Goal: Task Accomplishment & Management: Manage account settings

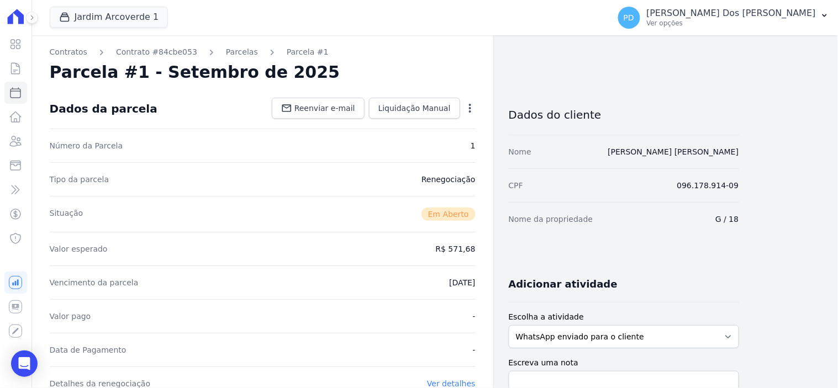
click at [17, 75] on link "Contratos" at bounding box center [15, 68] width 23 height 22
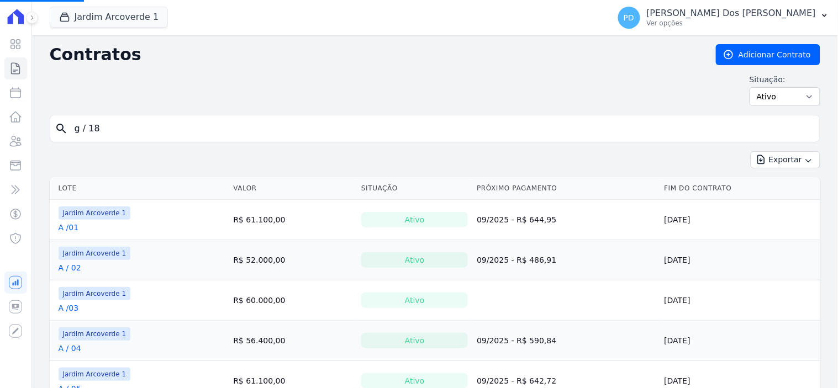
click at [161, 129] on input "g / 18" at bounding box center [441, 129] width 747 height 22
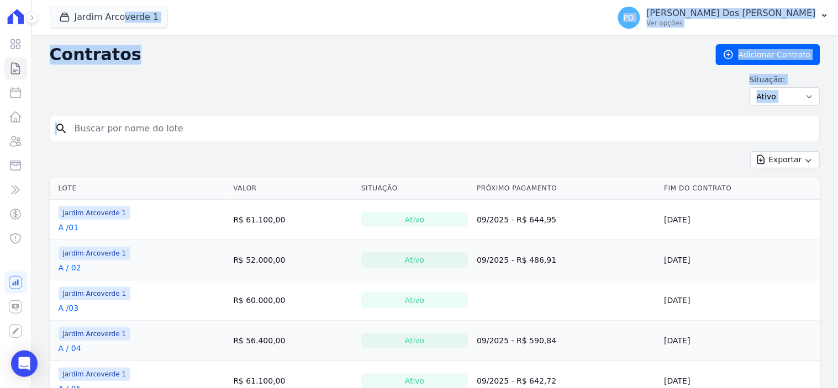
drag, startPoint x: 116, startPoint y: 128, endPoint x: 56, endPoint y: 128, distance: 59.7
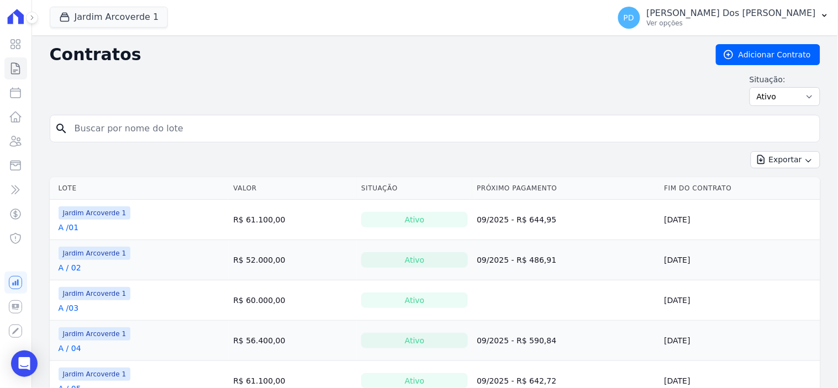
click at [131, 128] on input "search" at bounding box center [441, 129] width 747 height 22
click at [133, 128] on input "search" at bounding box center [441, 129] width 747 height 22
type input "h / 28"
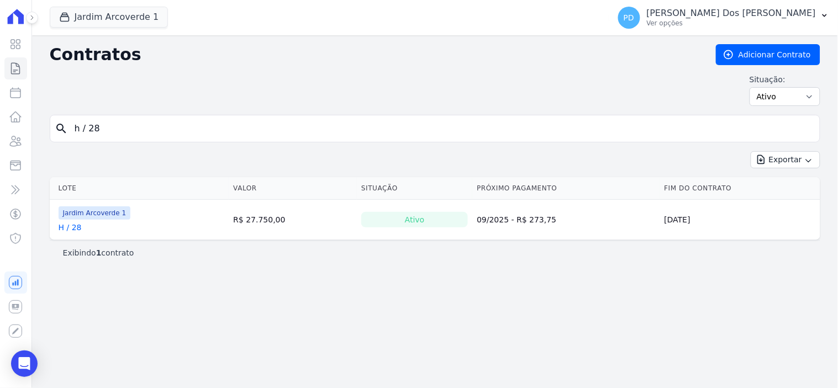
click at [67, 230] on link "H / 28" at bounding box center [70, 227] width 23 height 11
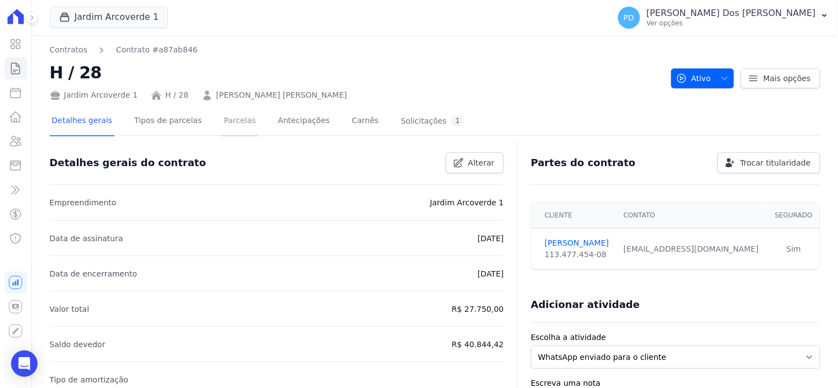
click at [225, 123] on link "Parcelas" at bounding box center [240, 121] width 36 height 29
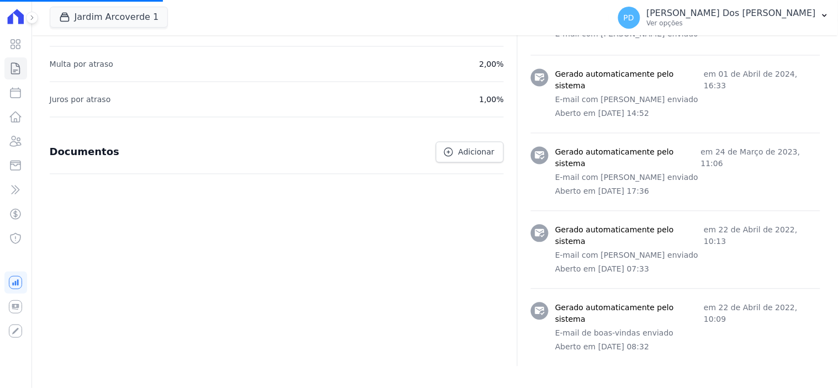
scroll to position [207, 0]
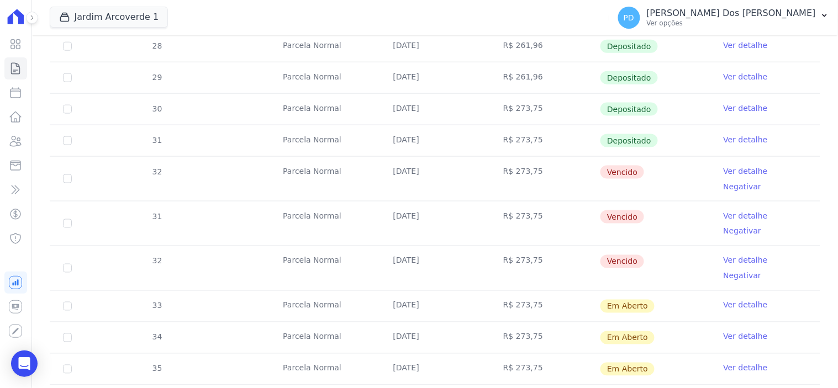
scroll to position [368, 0]
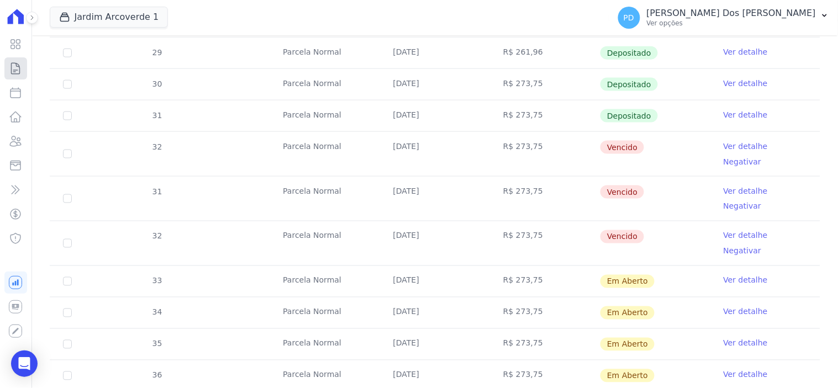
click at [15, 65] on icon at bounding box center [15, 68] width 13 height 13
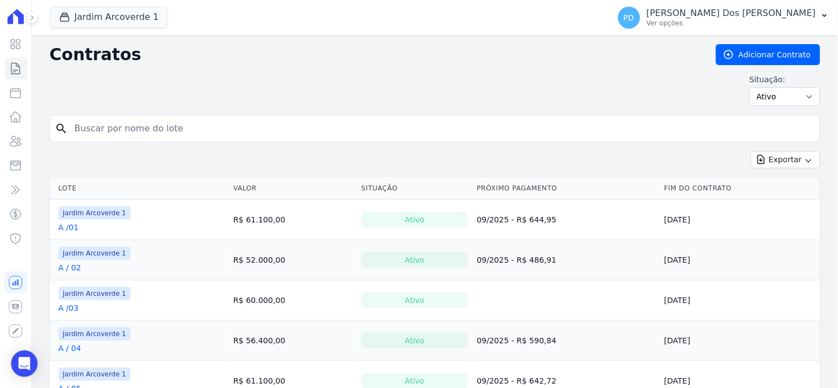
click at [178, 125] on input "search" at bounding box center [441, 129] width 747 height 22
type input "i / 15"
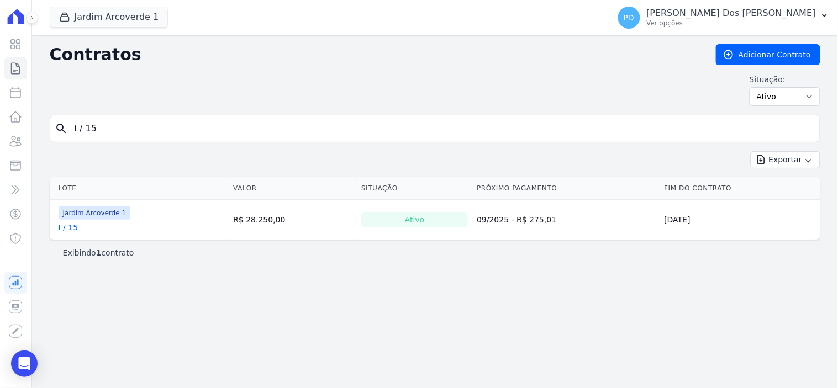
click at [68, 228] on link "I / 15" at bounding box center [69, 227] width 20 height 11
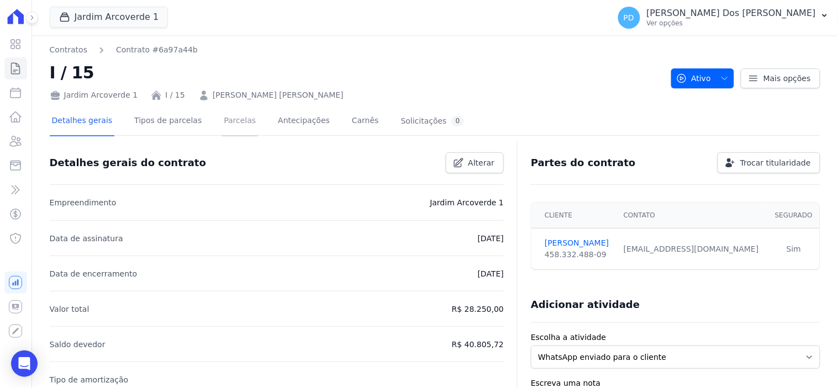
click at [222, 116] on link "Parcelas" at bounding box center [240, 121] width 36 height 29
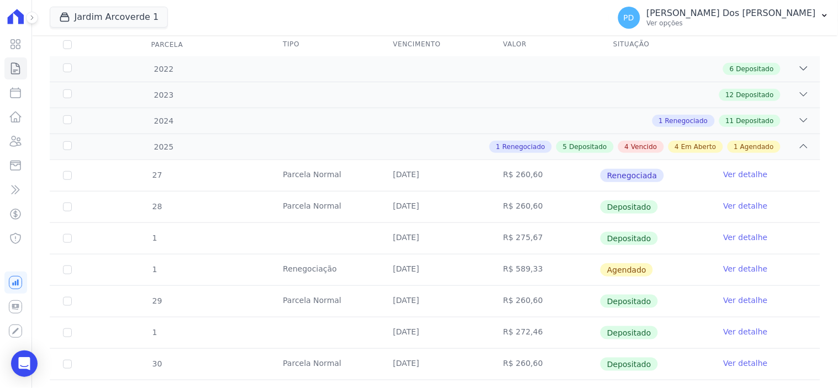
scroll to position [307, 0]
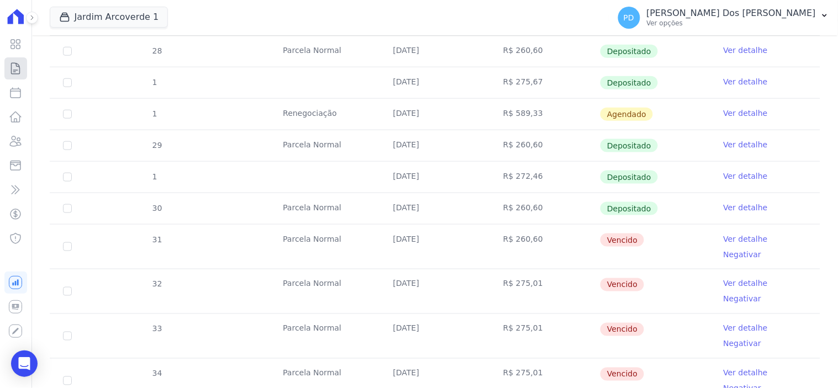
click at [18, 64] on icon at bounding box center [15, 68] width 13 height 13
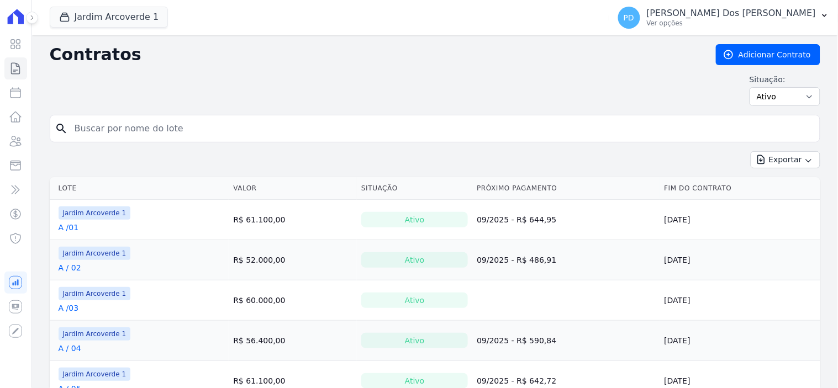
click at [146, 125] on input "search" at bounding box center [441, 129] width 747 height 22
type input "E / 09"
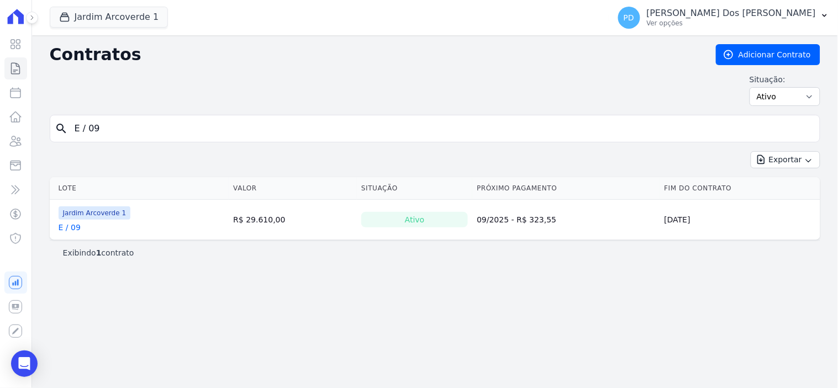
click at [74, 228] on link "E / 09" at bounding box center [70, 227] width 22 height 11
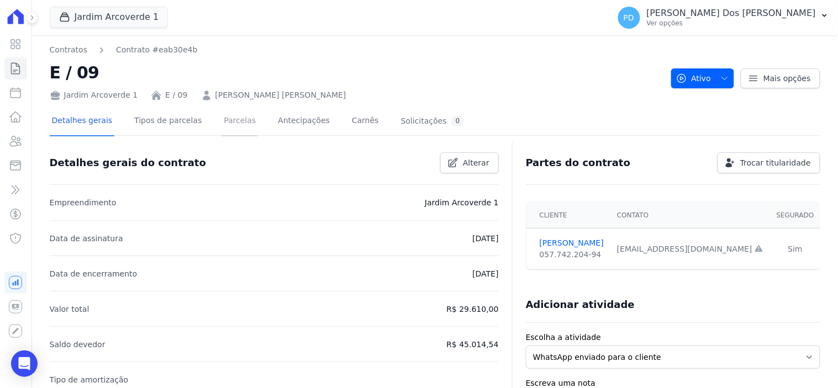
click at [224, 118] on link "Parcelas" at bounding box center [240, 121] width 36 height 29
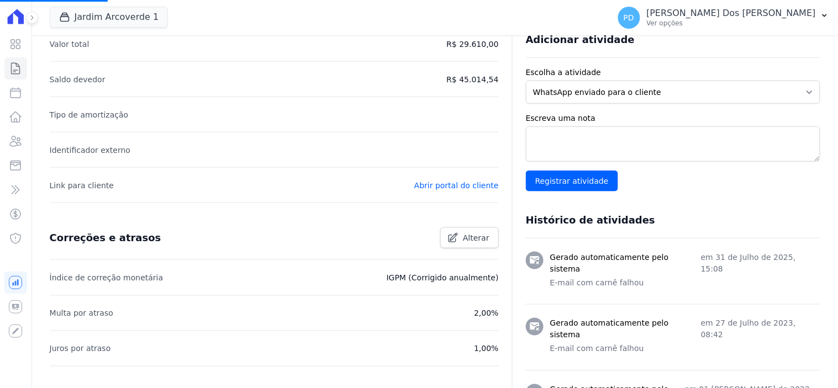
scroll to position [366, 0]
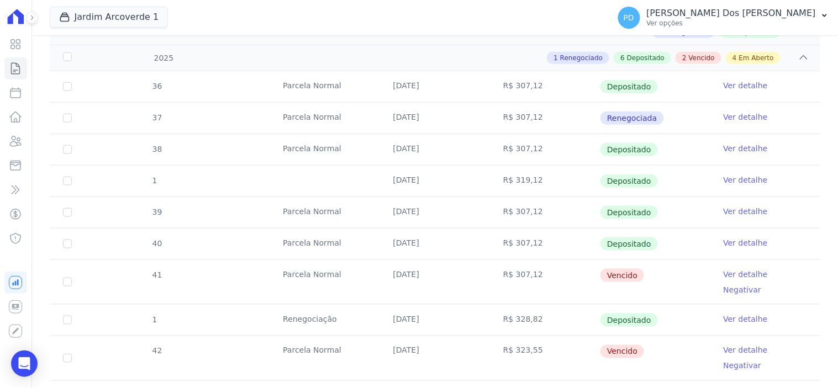
scroll to position [307, 0]
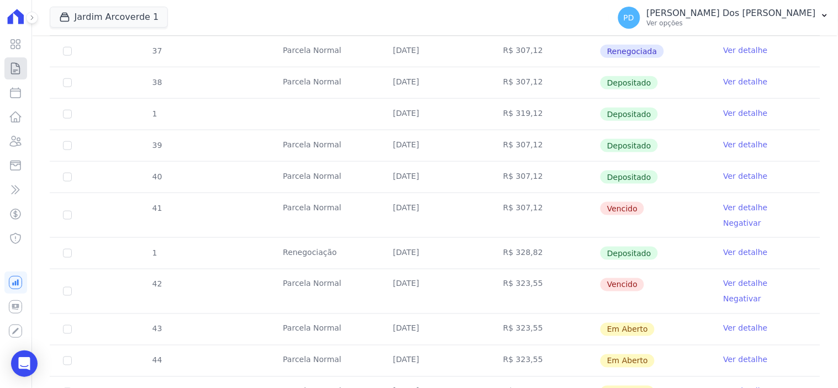
click at [15, 64] on icon at bounding box center [16, 68] width 8 height 11
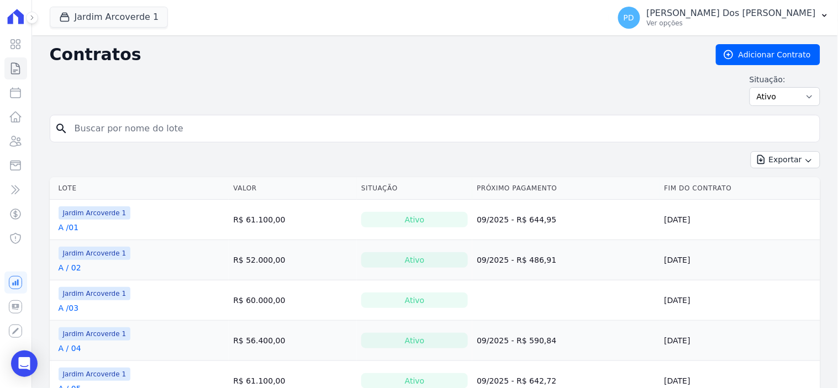
click at [141, 139] on input "search" at bounding box center [441, 129] width 747 height 22
type input "I / 17"
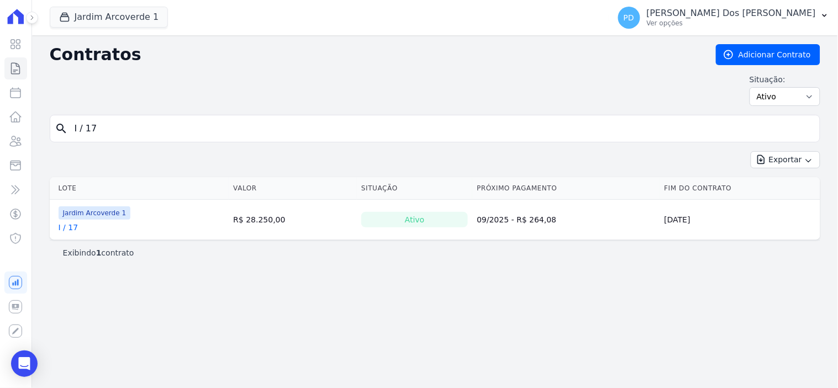
click at [67, 229] on link "I / 17" at bounding box center [69, 227] width 20 height 11
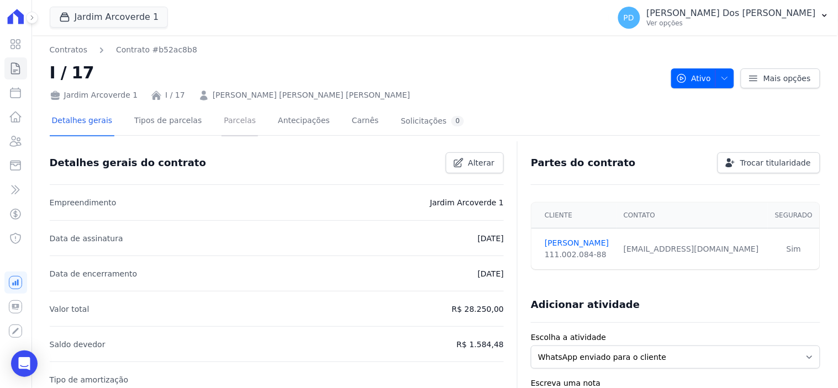
click at [222, 117] on link "Parcelas" at bounding box center [240, 121] width 36 height 29
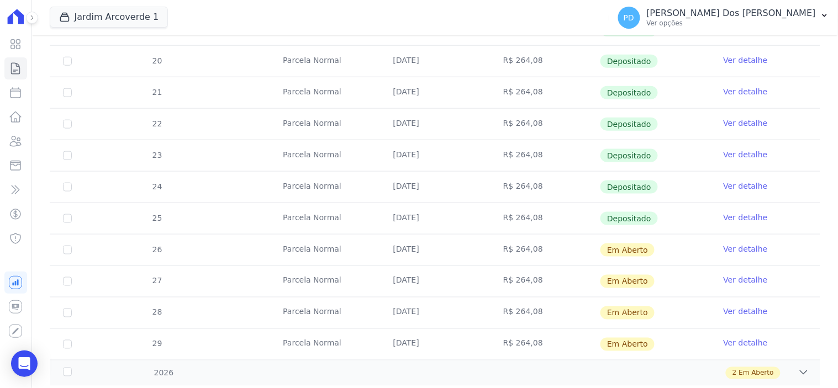
scroll to position [333, 0]
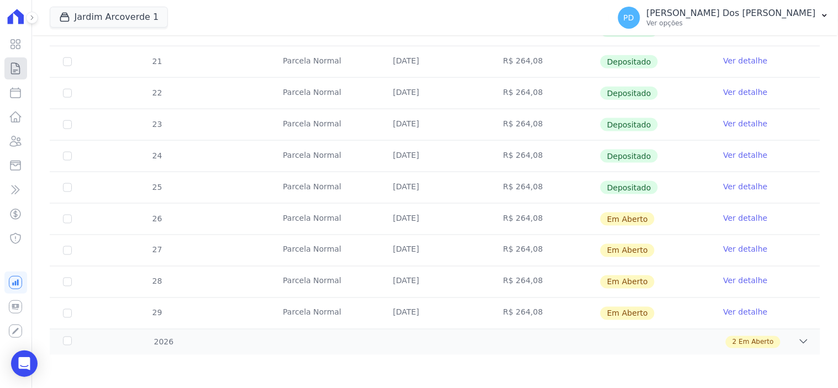
click at [18, 65] on icon at bounding box center [15, 68] width 13 height 13
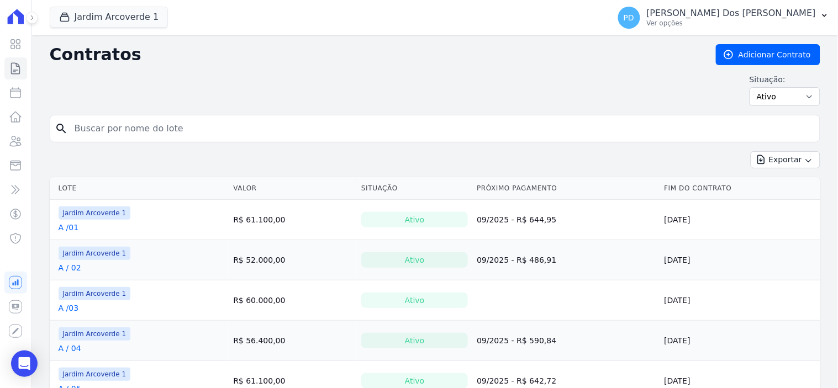
click at [239, 137] on input "search" at bounding box center [441, 129] width 747 height 22
type input "G / 16"
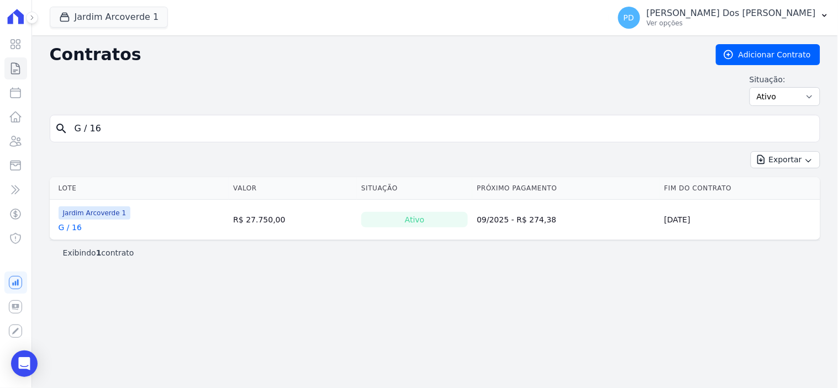
click at [73, 224] on link "G / 16" at bounding box center [70, 227] width 23 height 11
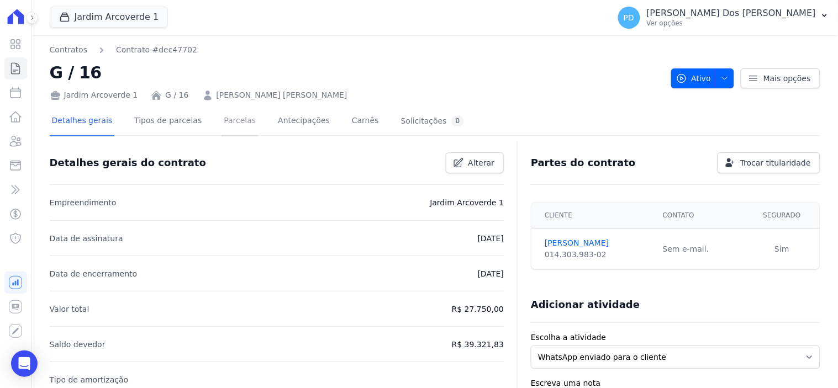
click at [224, 119] on link "Parcelas" at bounding box center [240, 121] width 36 height 29
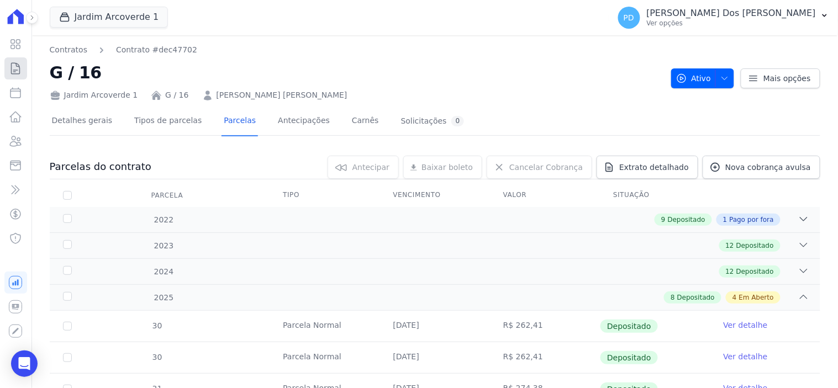
click at [14, 69] on icon at bounding box center [15, 68] width 13 height 13
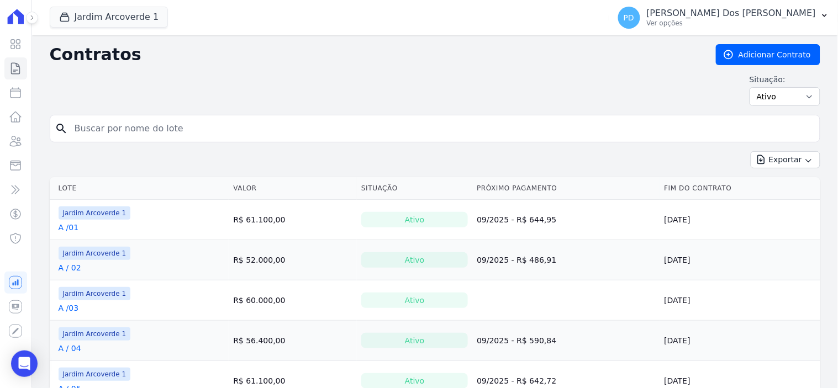
click at [140, 133] on input "search" at bounding box center [441, 129] width 747 height 22
type input "J / 40"
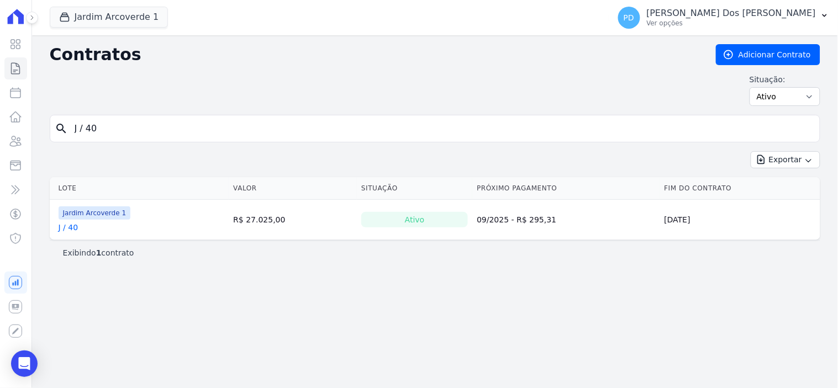
click at [69, 228] on link "J / 40" at bounding box center [69, 227] width 20 height 11
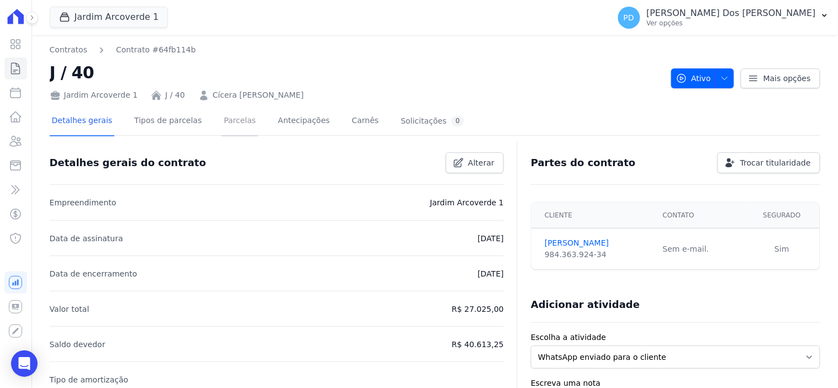
click at [231, 119] on link "Parcelas" at bounding box center [240, 121] width 36 height 29
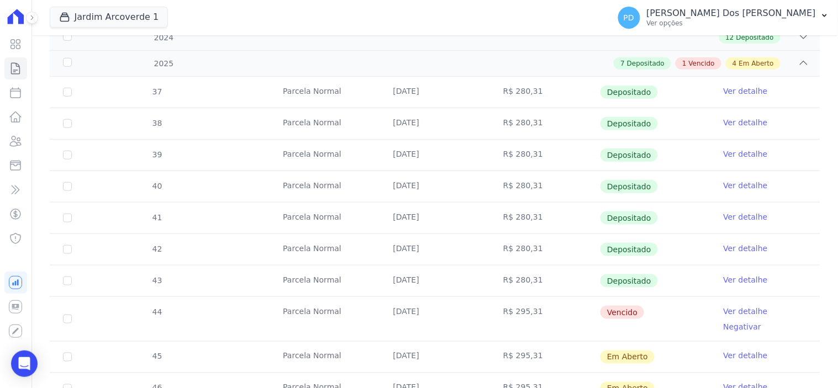
scroll to position [245, 0]
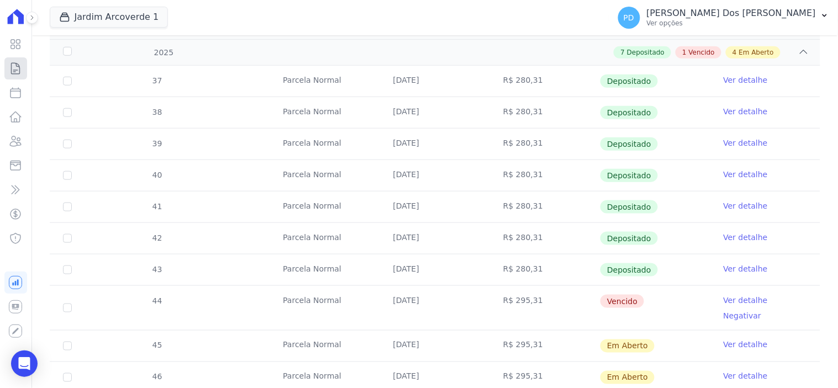
click at [20, 67] on icon at bounding box center [15, 68] width 13 height 13
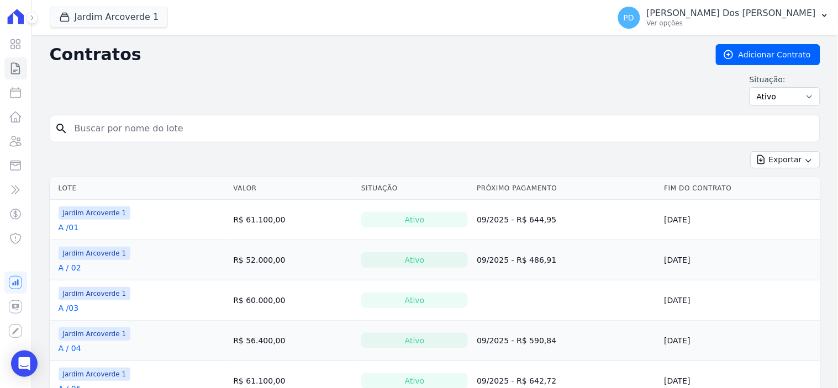
click at [183, 136] on input "search" at bounding box center [441, 129] width 747 height 22
type input "G / 01"
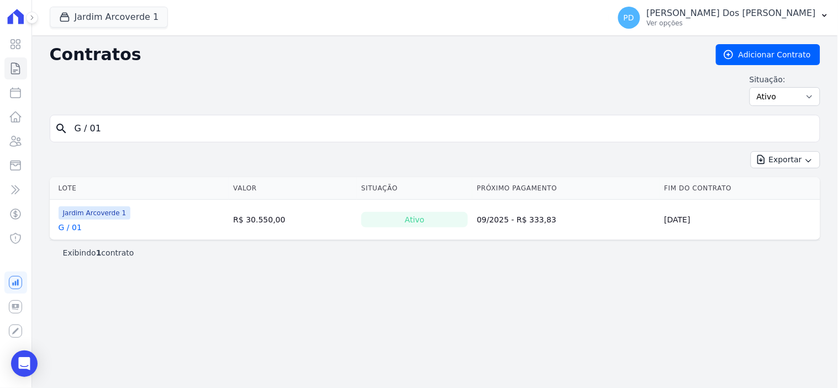
click at [73, 232] on link "G / 01" at bounding box center [70, 227] width 23 height 11
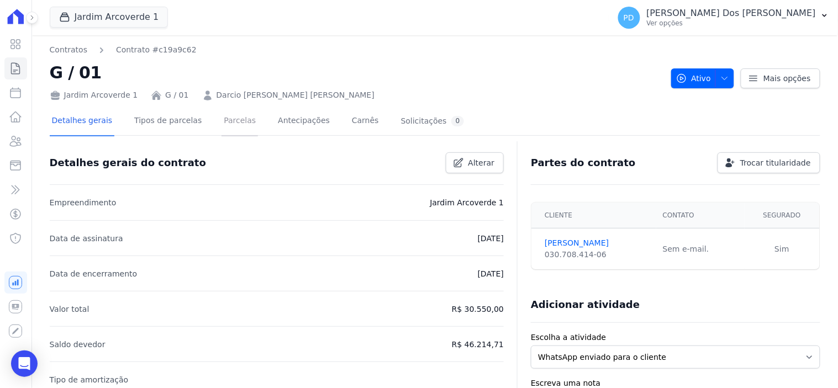
click at [229, 120] on link "Parcelas" at bounding box center [240, 121] width 36 height 29
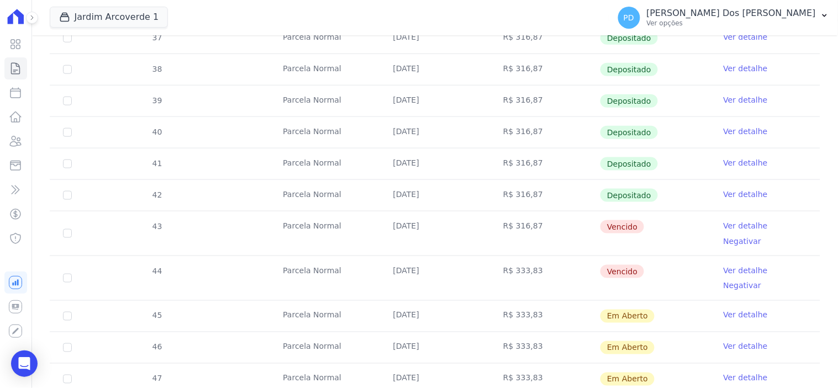
scroll to position [307, 0]
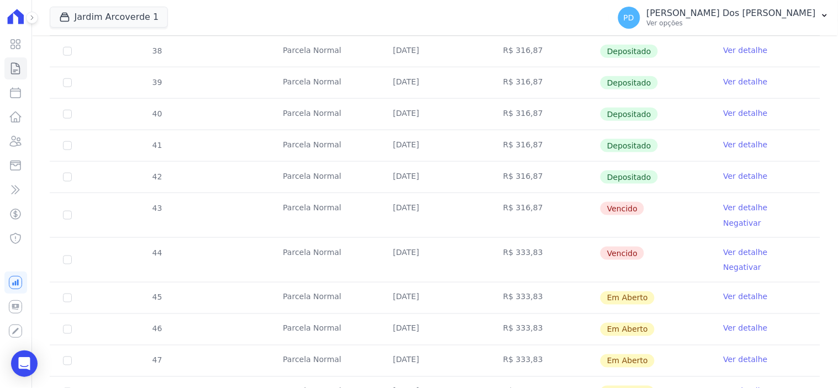
click at [724, 178] on link "Ver detalhe" at bounding box center [746, 176] width 44 height 11
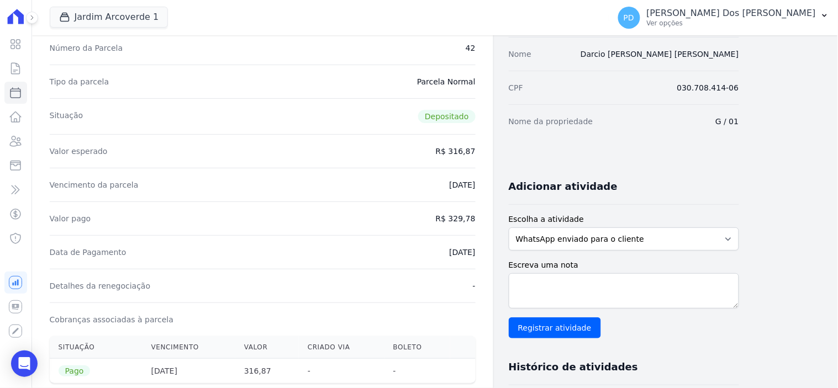
scroll to position [307, 0]
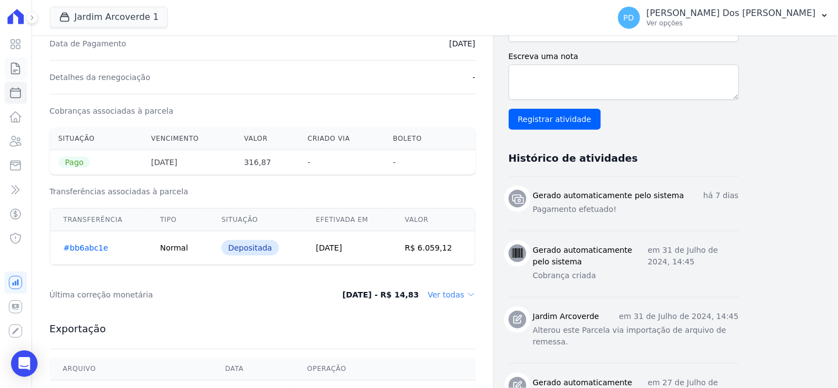
click at [14, 67] on icon at bounding box center [15, 68] width 13 height 13
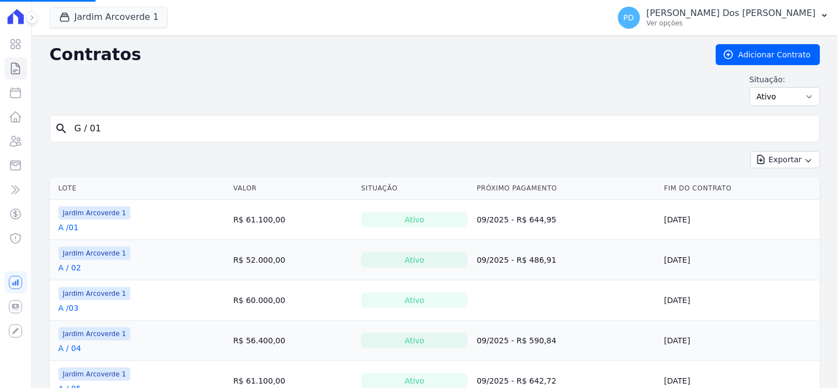
click at [103, 125] on input "G / 01" at bounding box center [441, 129] width 747 height 22
click at [103, 125] on input "search" at bounding box center [441, 129] width 747 height 22
type input "H / 06"
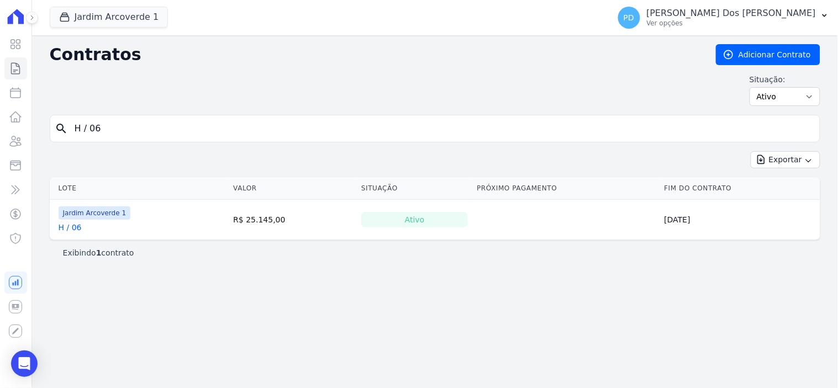
click at [64, 229] on link "H / 06" at bounding box center [70, 227] width 23 height 11
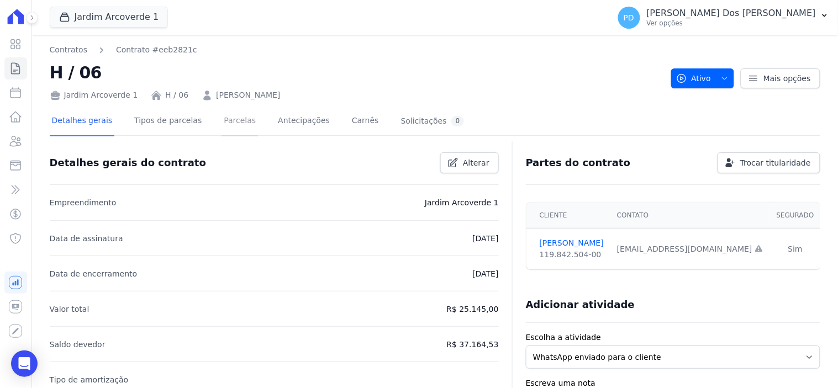
click at [227, 122] on link "Parcelas" at bounding box center [240, 121] width 36 height 29
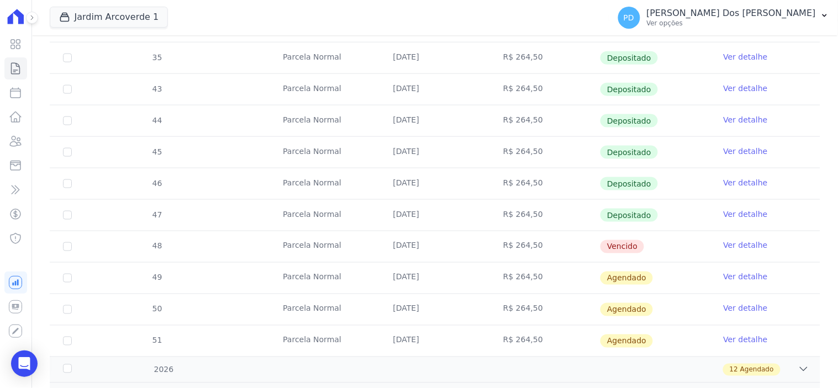
scroll to position [368, 0]
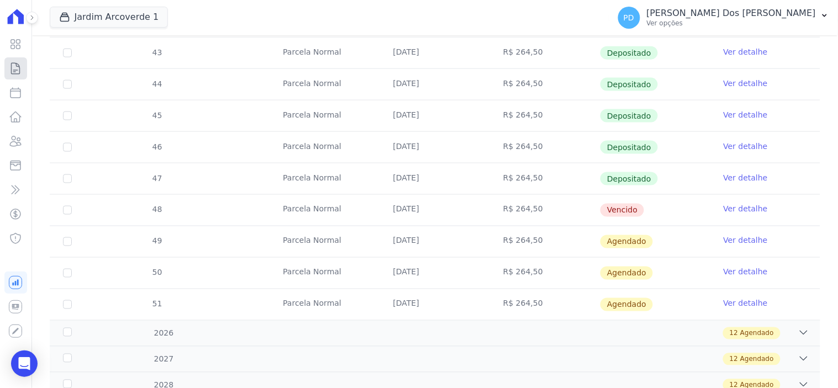
click at [12, 70] on icon at bounding box center [16, 68] width 8 height 11
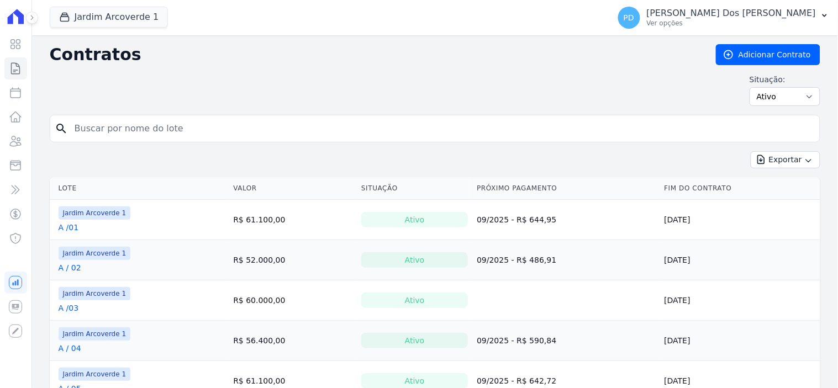
click at [97, 123] on input "search" at bounding box center [441, 129] width 747 height 22
type input "G /0 9"
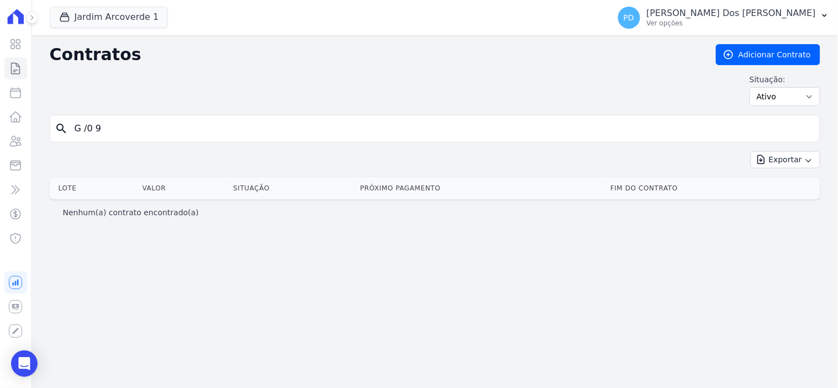
click at [87, 134] on input "G /0 9" at bounding box center [441, 129] width 747 height 22
type input "G / 09"
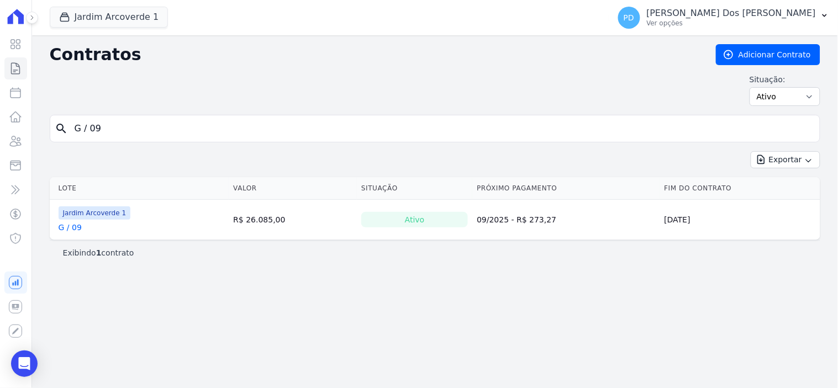
click at [70, 230] on link "G / 09" at bounding box center [70, 227] width 23 height 11
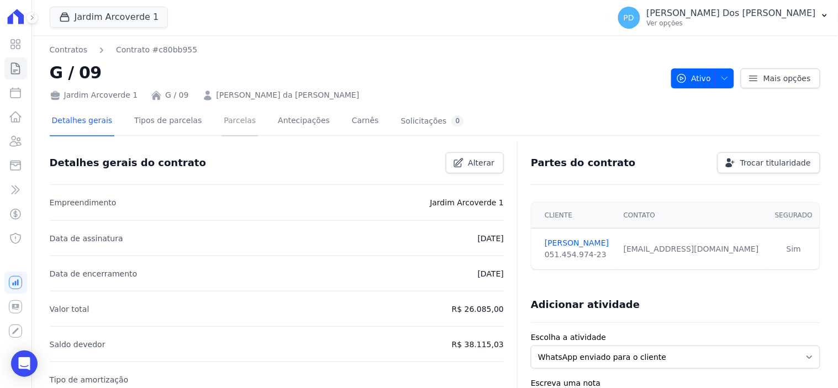
click at [224, 117] on link "Parcelas" at bounding box center [240, 121] width 36 height 29
click at [222, 120] on link "Parcelas" at bounding box center [240, 121] width 36 height 29
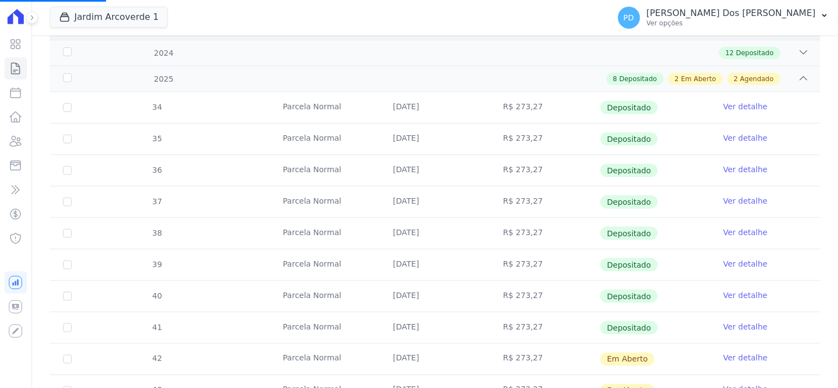
scroll to position [245, 0]
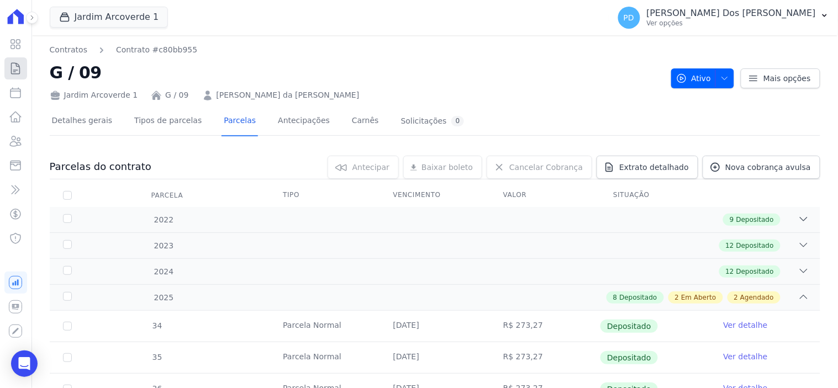
click at [13, 67] on icon at bounding box center [15, 68] width 13 height 13
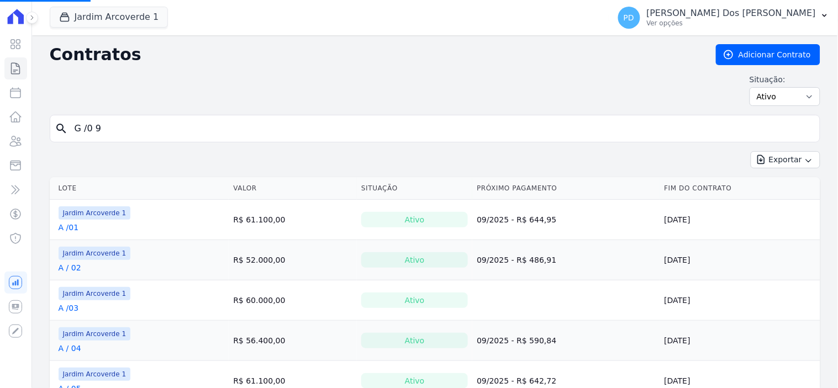
click at [223, 130] on input "G /0 9" at bounding box center [441, 129] width 747 height 22
click at [218, 130] on input "search" at bounding box center [441, 129] width 747 height 22
type input "b / 14"
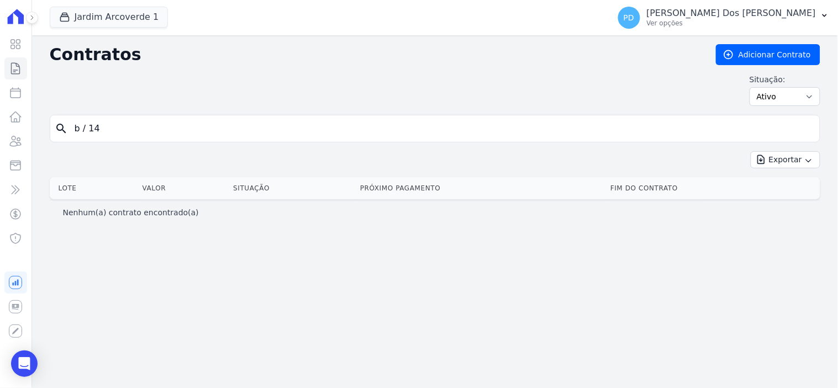
click at [86, 129] on input "b / 14" at bounding box center [441, 129] width 747 height 22
type input "b /14"
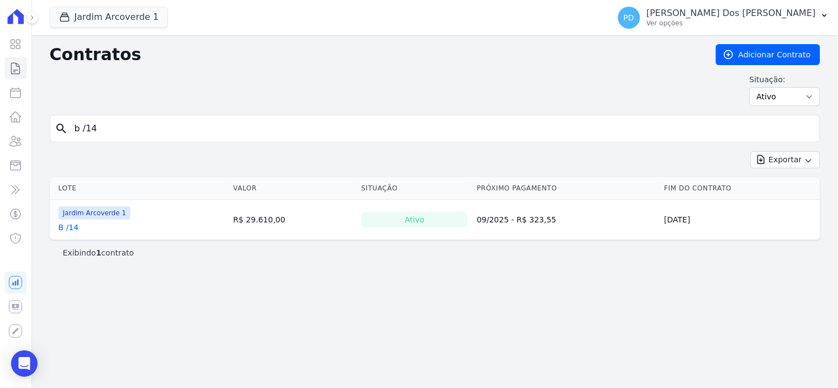
click at [66, 230] on link "B /14" at bounding box center [69, 227] width 20 height 11
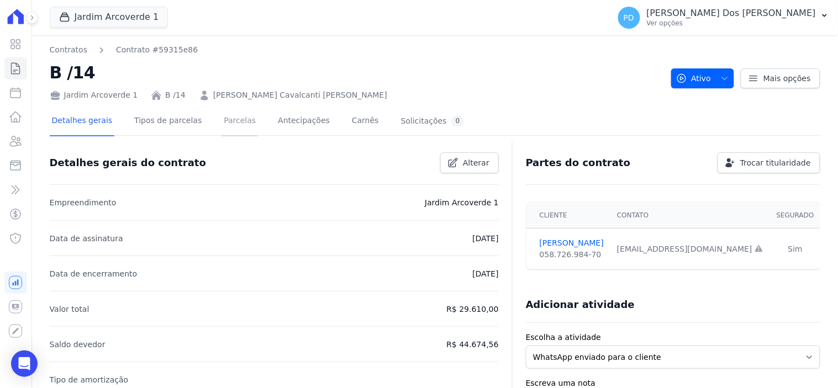
click at [225, 125] on link "Parcelas" at bounding box center [240, 121] width 36 height 29
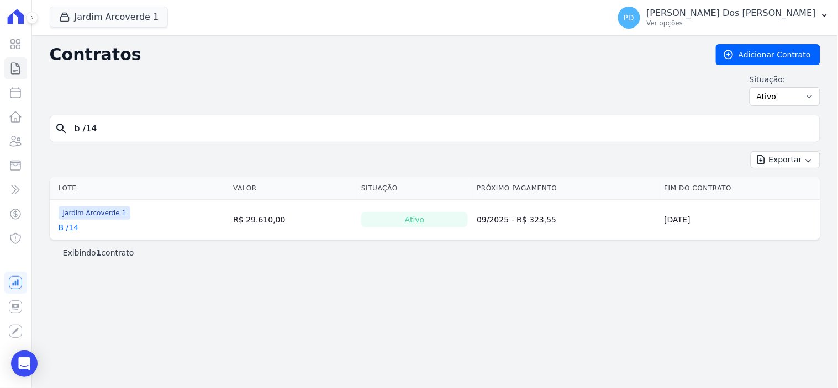
drag, startPoint x: 102, startPoint y: 135, endPoint x: 74, endPoint y: 128, distance: 29.1
click at [74, 128] on input "b /14" at bounding box center [441, 129] width 747 height 22
type input "h / 07"
click at [73, 225] on link "H / 07" at bounding box center [70, 227] width 23 height 11
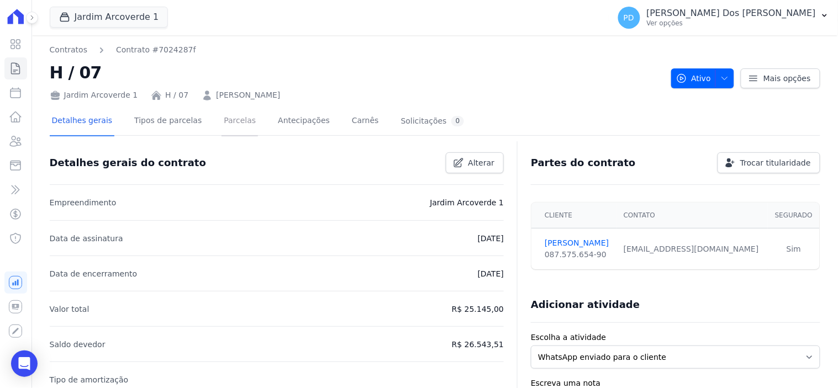
click at [230, 116] on link "Parcelas" at bounding box center [240, 121] width 36 height 29
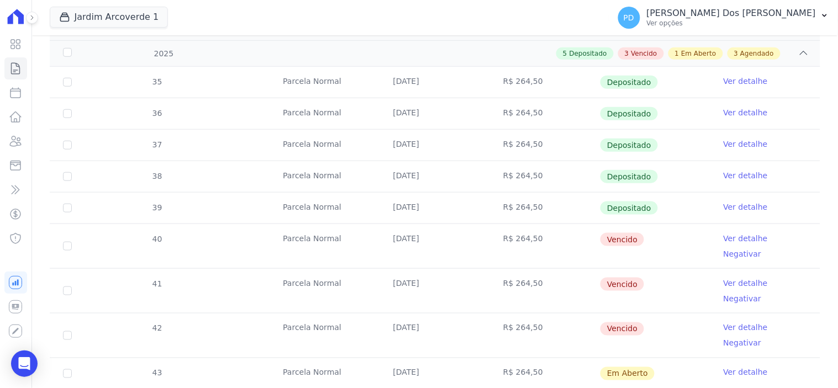
scroll to position [429, 0]
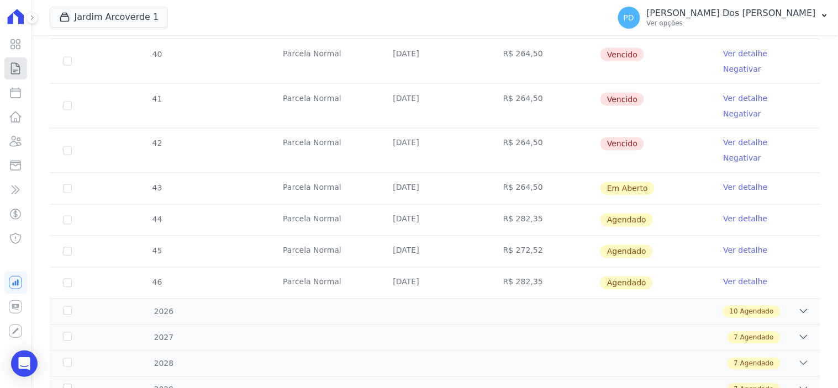
click at [12, 65] on icon at bounding box center [16, 68] width 8 height 11
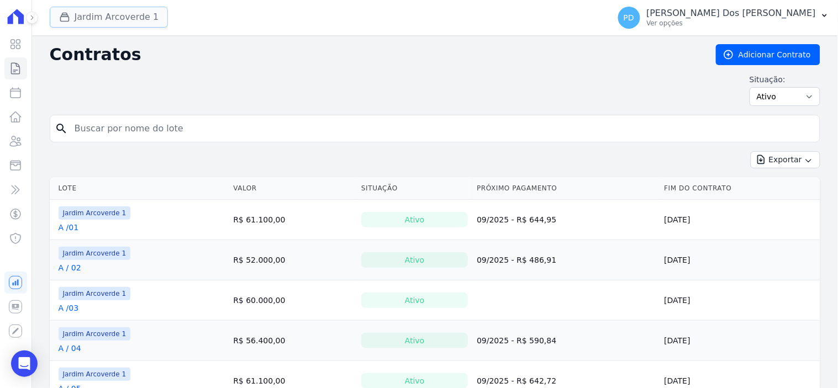
click at [113, 17] on button "Jardim Arcoverde 1" at bounding box center [109, 17] width 119 height 21
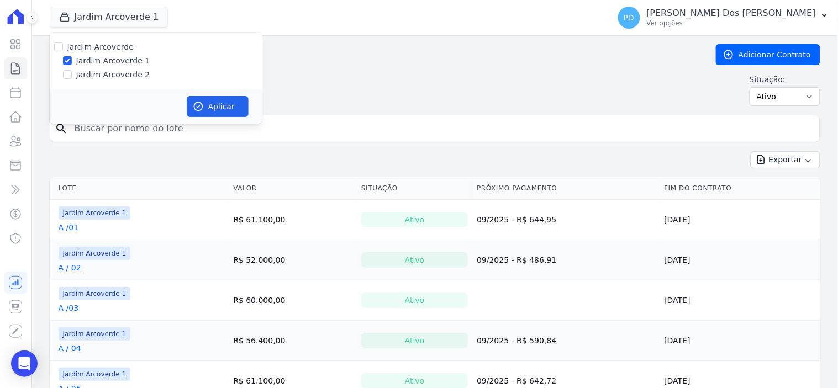
click at [123, 75] on label "Jardim Arcoverde 2" at bounding box center [113, 75] width 74 height 12
click at [72, 75] on input "Jardim Arcoverde 2" at bounding box center [67, 74] width 9 height 9
checkbox input "true"
click at [218, 104] on button "Aplicar" at bounding box center [218, 106] width 62 height 21
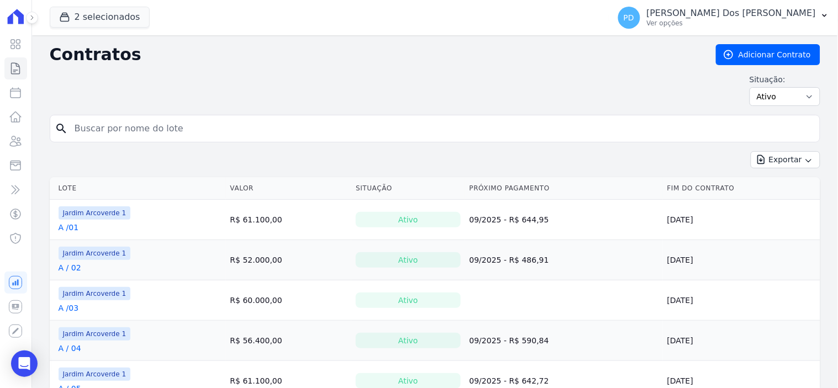
click at [208, 122] on input "search" at bounding box center [441, 129] width 747 height 22
type input "f / 16"
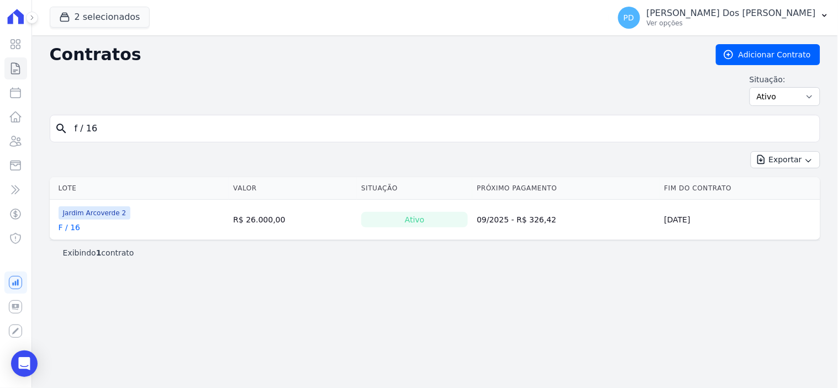
click at [73, 228] on link "F / 16" at bounding box center [70, 227] width 22 height 11
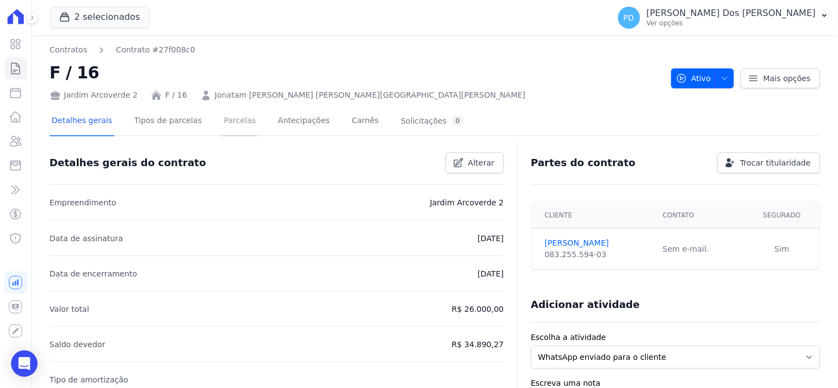
click at [226, 122] on link "Parcelas" at bounding box center [240, 121] width 36 height 29
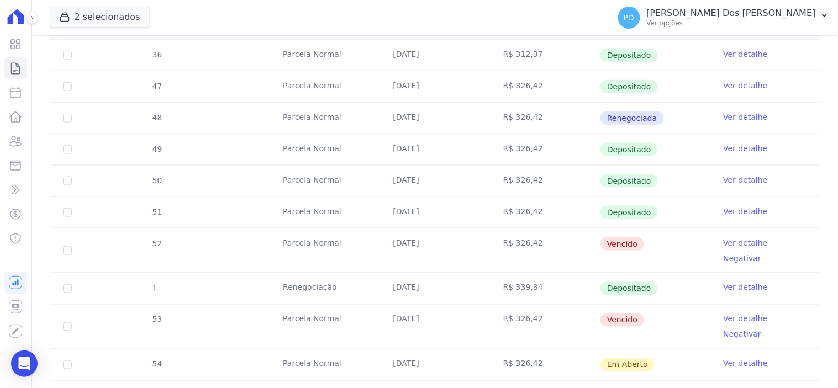
scroll to position [368, 0]
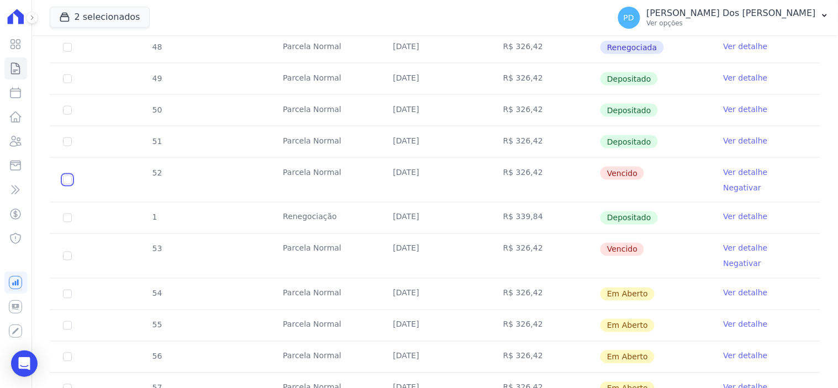
click at [65, 176] on input "checkbox" at bounding box center [67, 180] width 9 height 9
checkbox input "true"
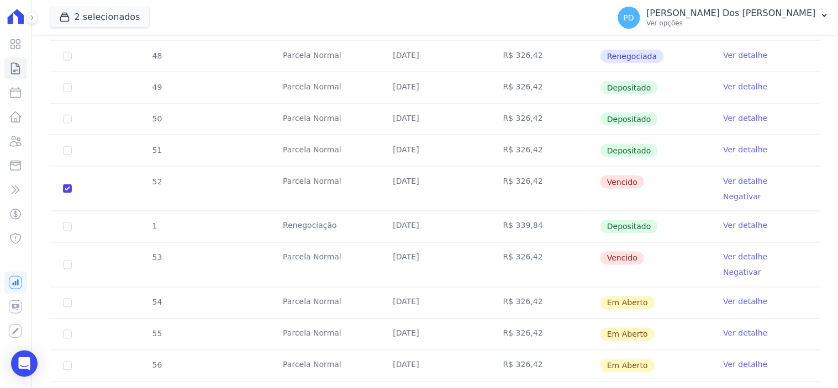
click at [732, 176] on link "Ver detalhe" at bounding box center [746, 181] width 44 height 11
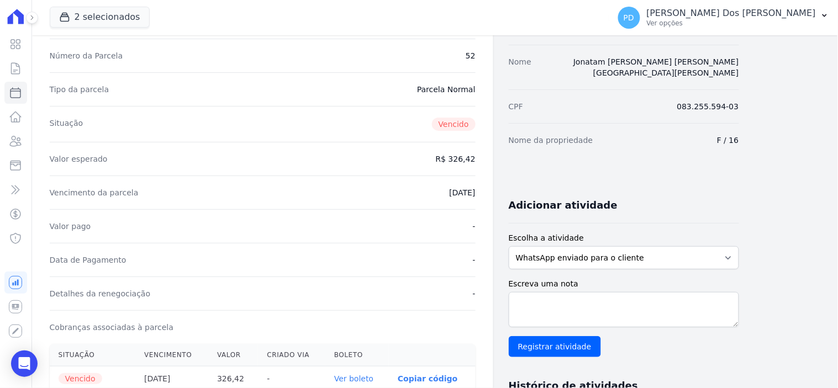
scroll to position [245, 0]
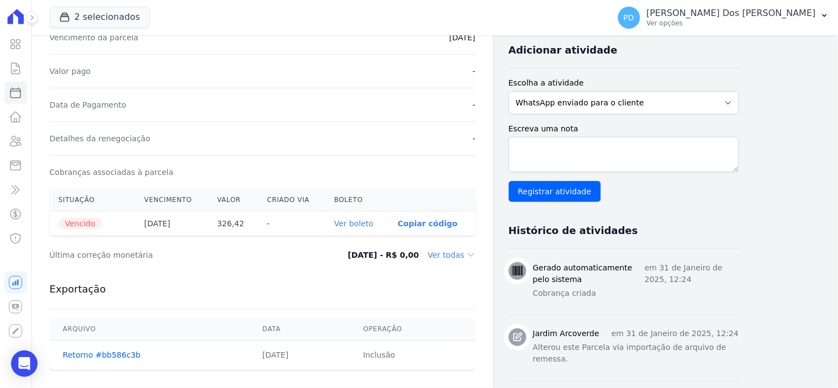
click at [356, 225] on link "Ver boleto" at bounding box center [353, 223] width 39 height 9
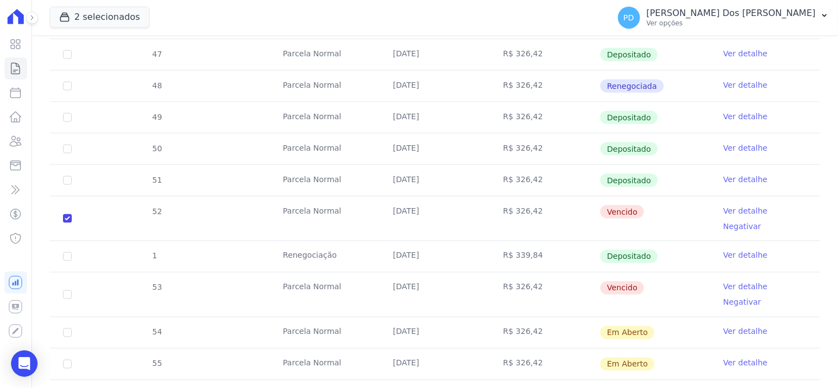
scroll to position [429, 0]
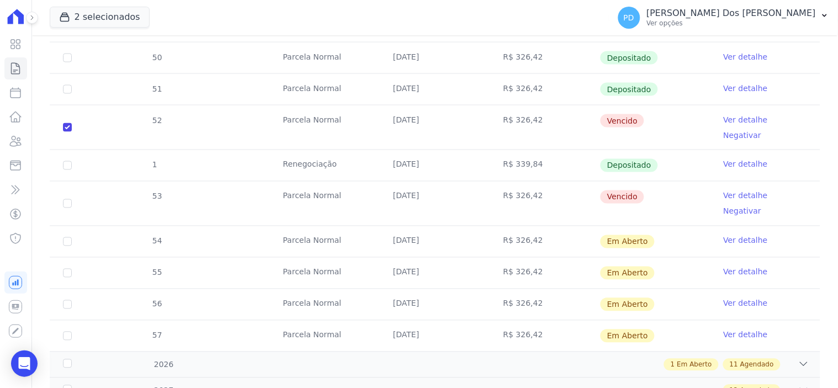
click at [736, 191] on link "Ver detalhe" at bounding box center [746, 196] width 44 height 11
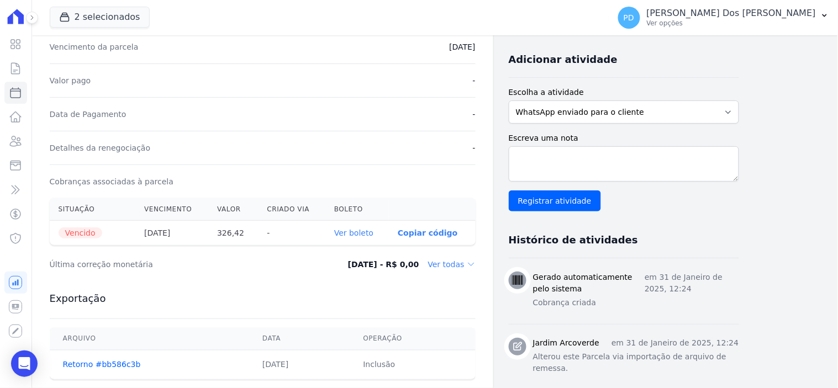
scroll to position [245, 0]
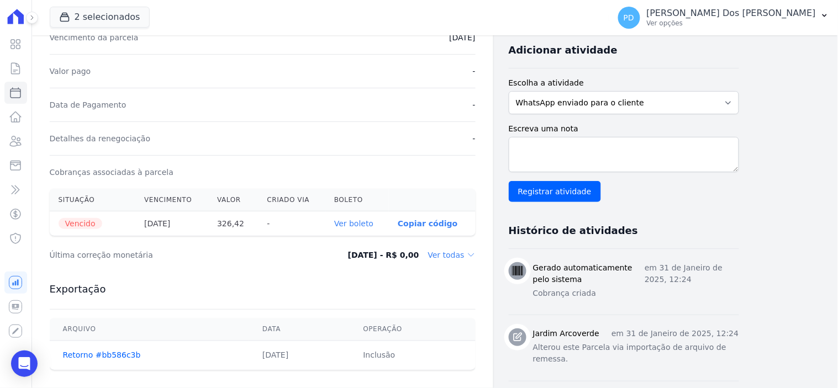
click at [365, 221] on link "Ver boleto" at bounding box center [353, 223] width 39 height 9
click at [18, 70] on icon at bounding box center [16, 68] width 8 height 11
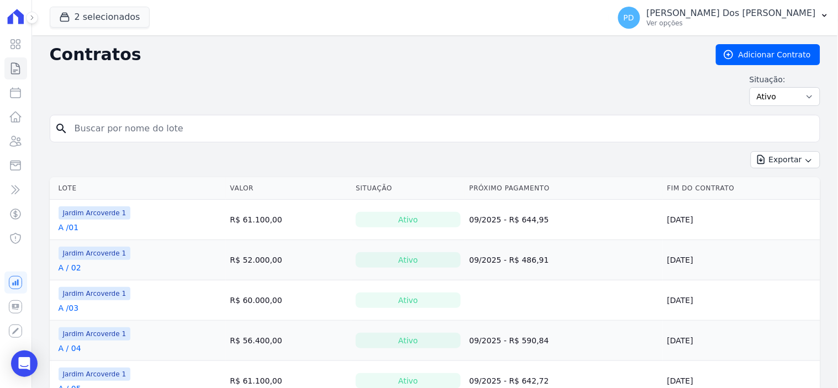
click at [226, 127] on input "search" at bounding box center [441, 129] width 747 height 22
type input "i / 33"
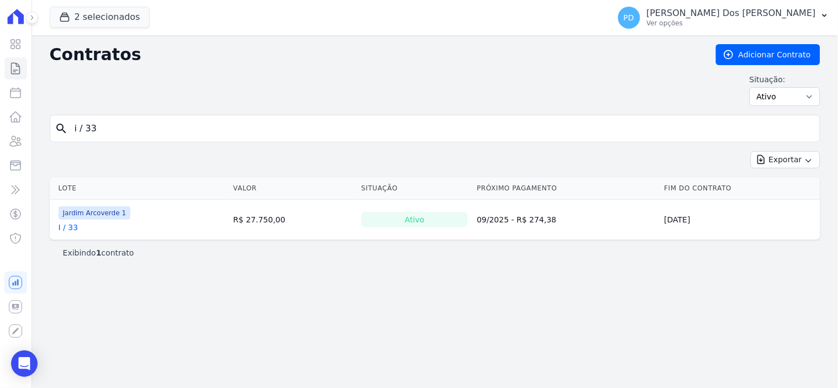
click at [72, 229] on link "I / 33" at bounding box center [69, 227] width 20 height 11
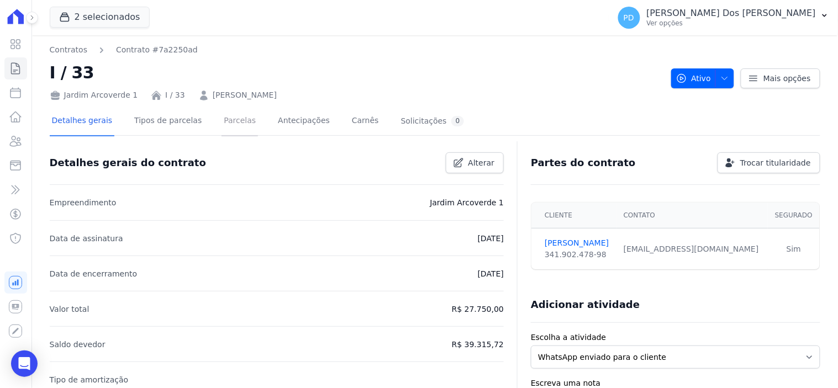
click at [222, 123] on link "Parcelas" at bounding box center [240, 121] width 36 height 29
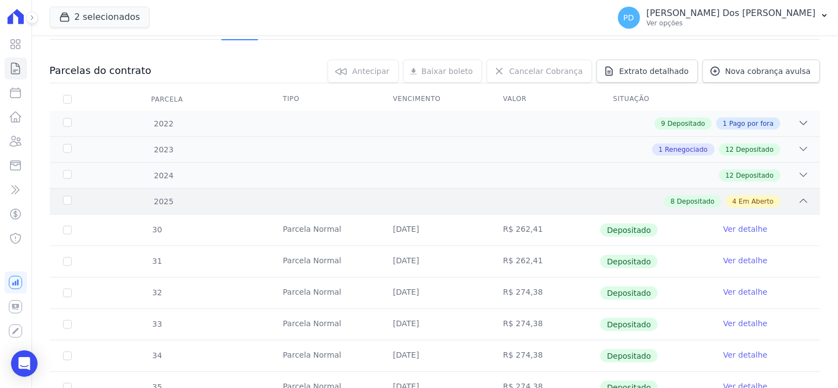
scroll to position [429, 0]
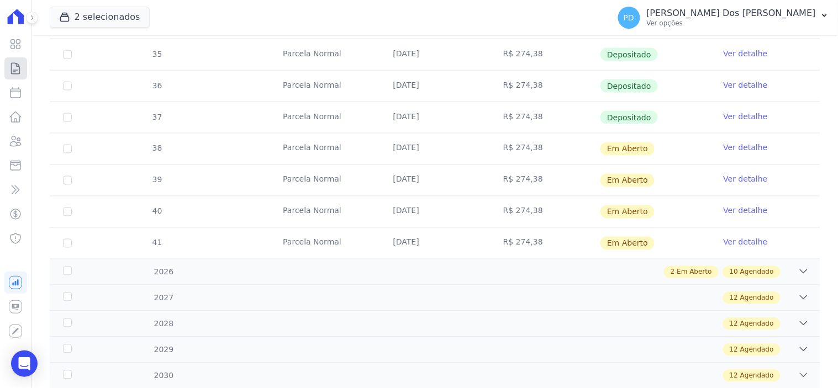
click at [20, 68] on icon at bounding box center [15, 68] width 13 height 13
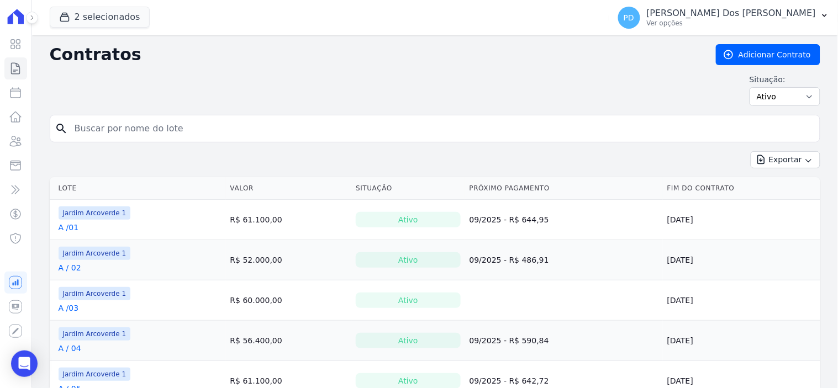
click at [122, 122] on input "search" at bounding box center [441, 129] width 747 height 22
type input "j / 06"
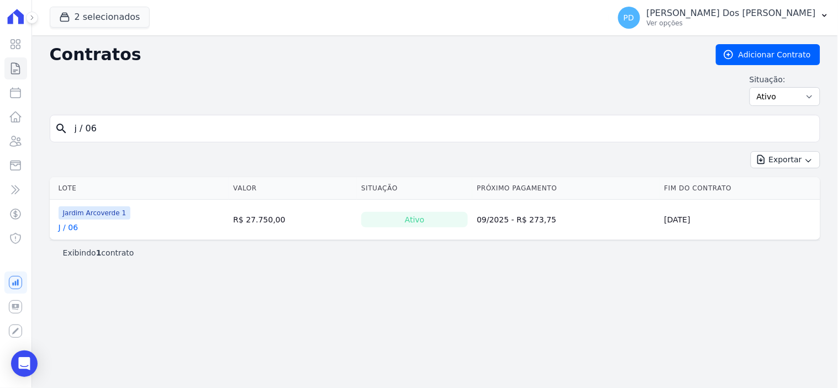
click at [66, 229] on link "J / 06" at bounding box center [69, 227] width 20 height 11
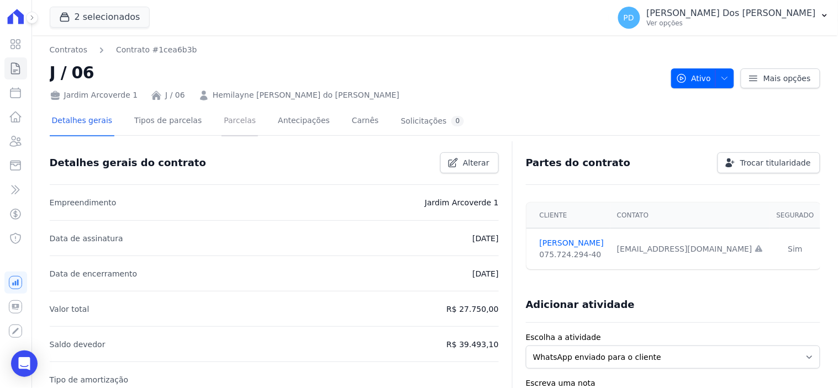
click at [223, 119] on link "Parcelas" at bounding box center [240, 121] width 36 height 29
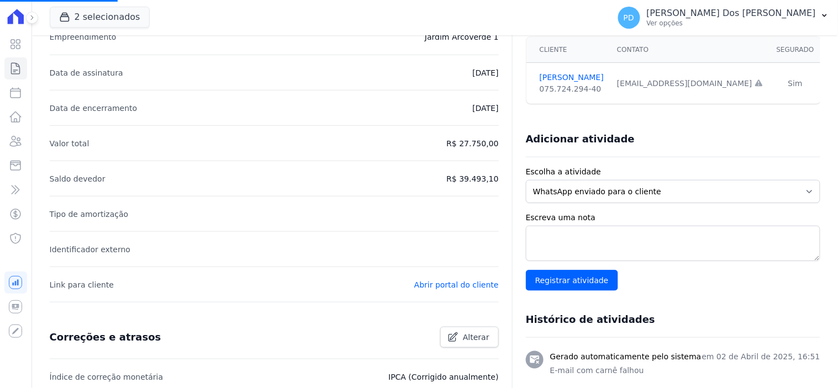
scroll to position [245, 0]
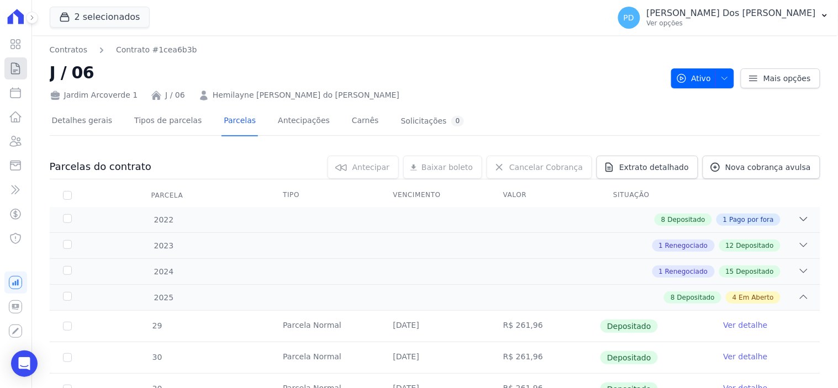
click at [8, 68] on link "Contratos" at bounding box center [15, 68] width 23 height 22
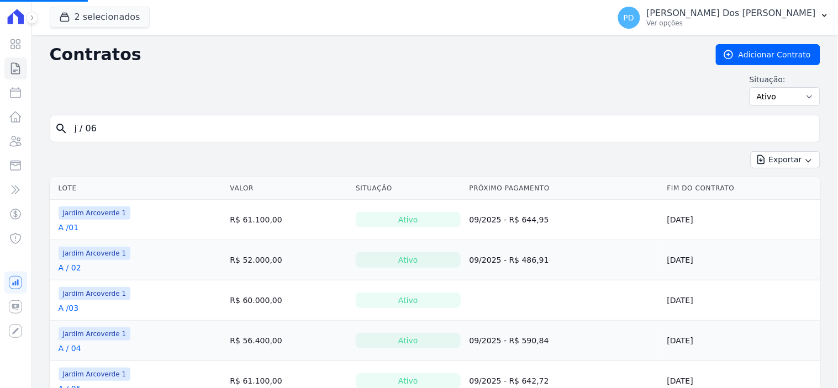
click at [194, 123] on input "j / 06" at bounding box center [441, 129] width 747 height 22
click at [193, 124] on input "search" at bounding box center [441, 129] width 747 height 22
type input "j / 06"
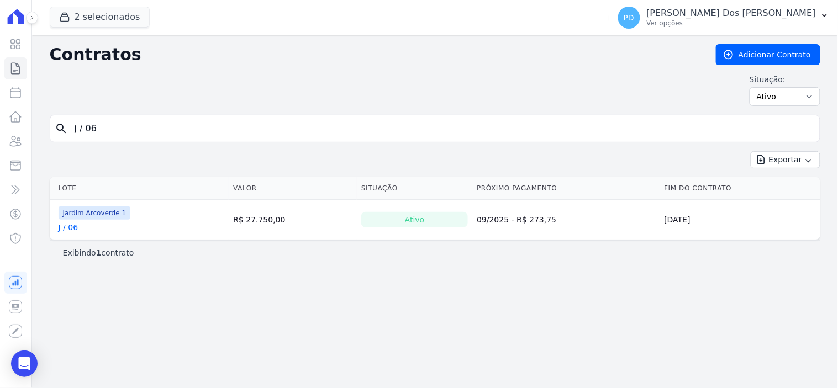
click at [118, 134] on input "j / 06" at bounding box center [441, 129] width 747 height 22
type input "j / 01"
click at [76, 228] on div "J / 01" at bounding box center [95, 227] width 72 height 11
click at [75, 228] on link "J / 01" at bounding box center [69, 227] width 20 height 11
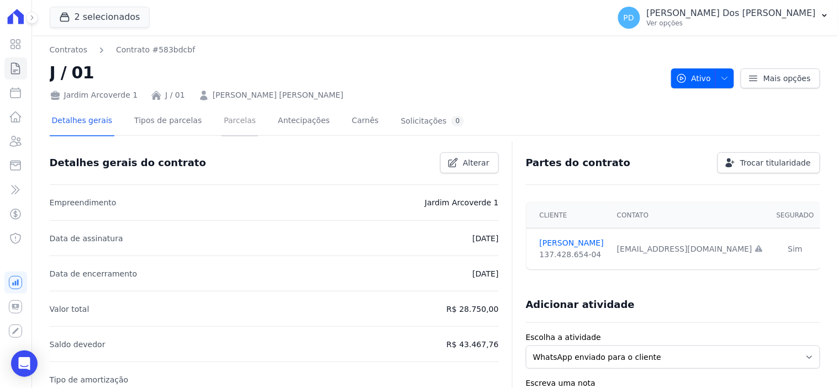
click at [229, 120] on link "Parcelas" at bounding box center [240, 121] width 36 height 29
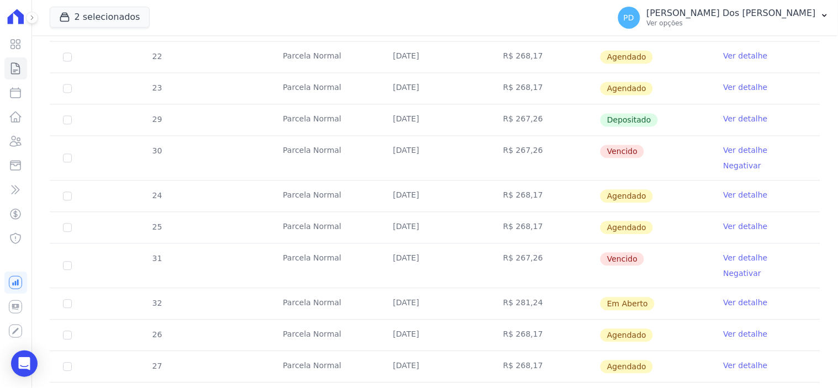
scroll to position [614, 0]
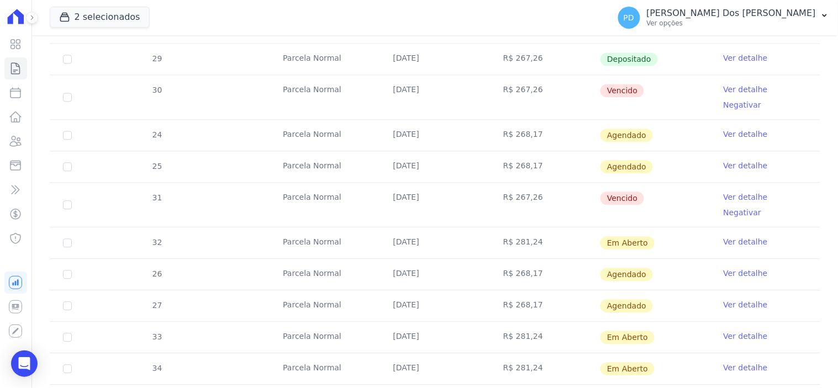
click at [381, 87] on td "[DATE]" at bounding box center [435, 97] width 110 height 44
click at [17, 67] on icon at bounding box center [15, 68] width 13 height 13
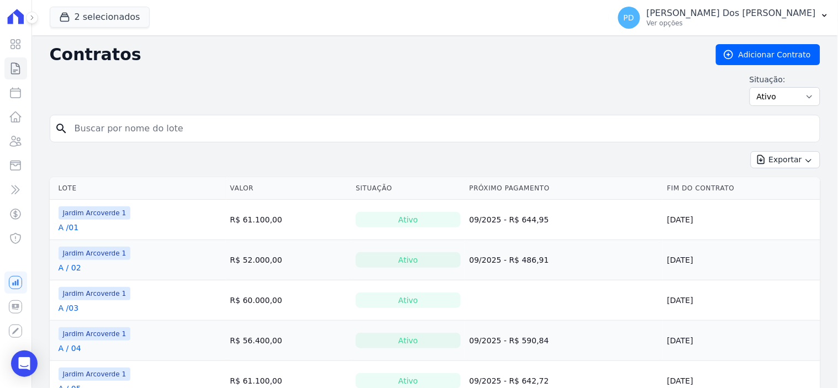
click at [128, 130] on input "search" at bounding box center [441, 129] width 747 height 22
type input "k / 12"
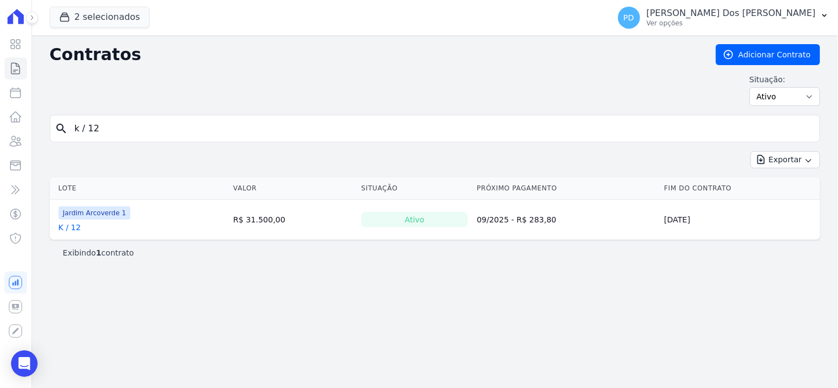
click at [72, 228] on link "K / 12" at bounding box center [70, 227] width 23 height 11
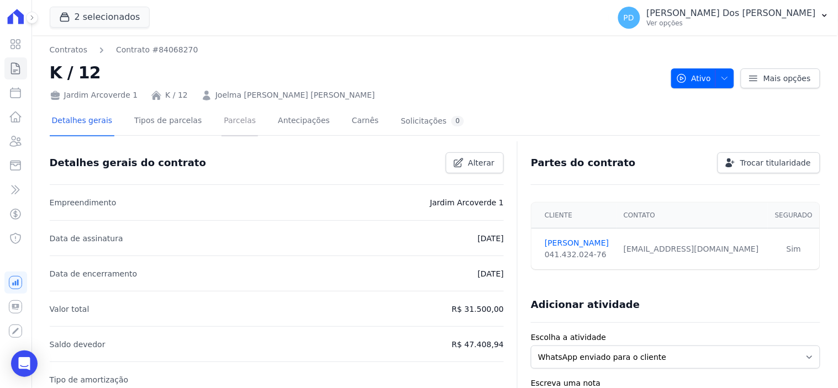
click at [234, 118] on link "Parcelas" at bounding box center [240, 121] width 36 height 29
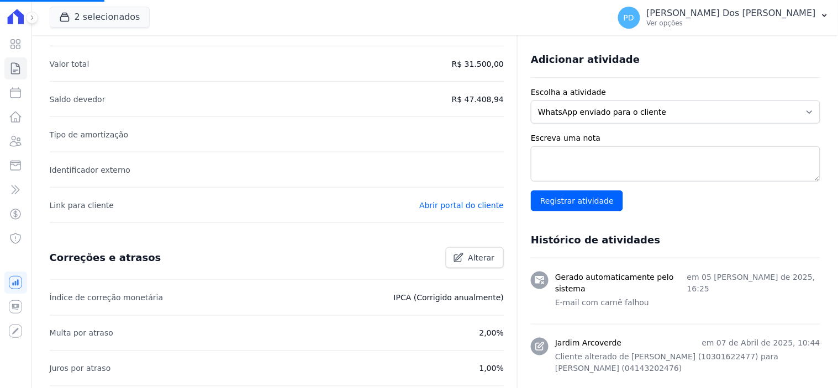
scroll to position [307, 0]
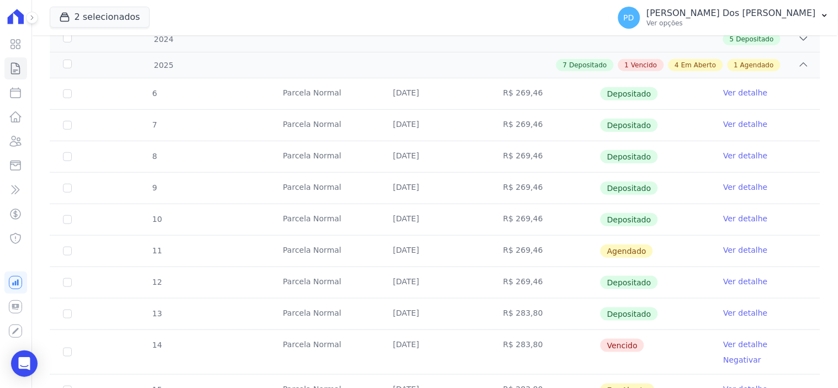
scroll to position [307, 0]
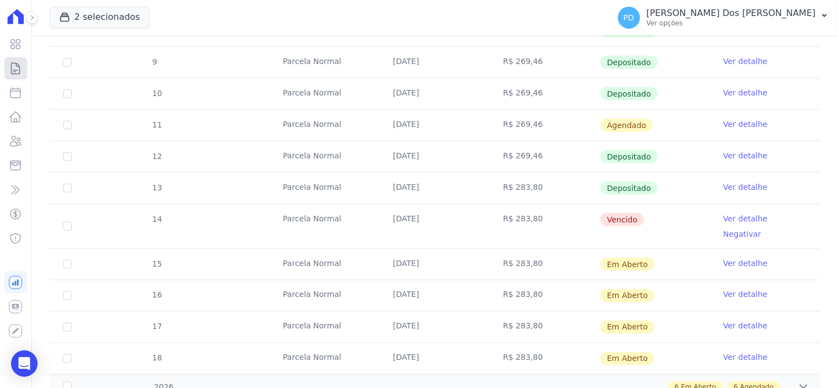
click at [10, 65] on icon at bounding box center [15, 68] width 13 height 13
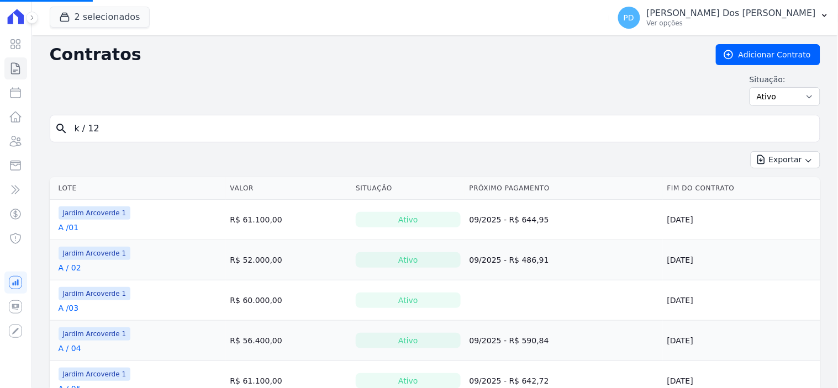
click at [194, 118] on input "k / 12" at bounding box center [441, 129] width 747 height 22
click at [194, 126] on input "k / 12" at bounding box center [441, 129] width 747 height 22
click at [194, 126] on input "search" at bounding box center [441, 129] width 747 height 22
type input "k / 21"
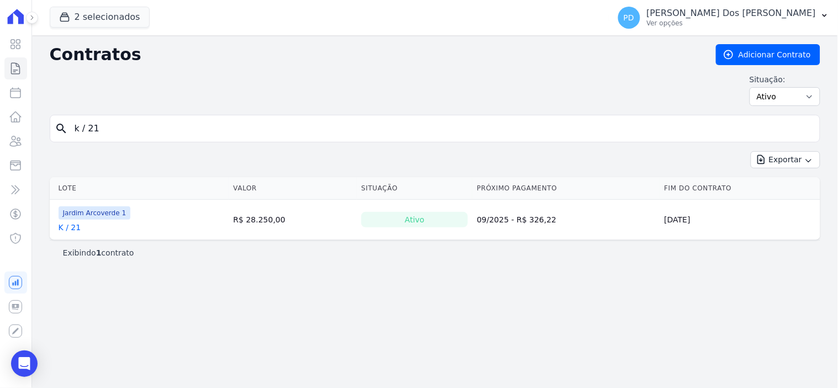
click at [68, 225] on link "K / 21" at bounding box center [70, 227] width 23 height 11
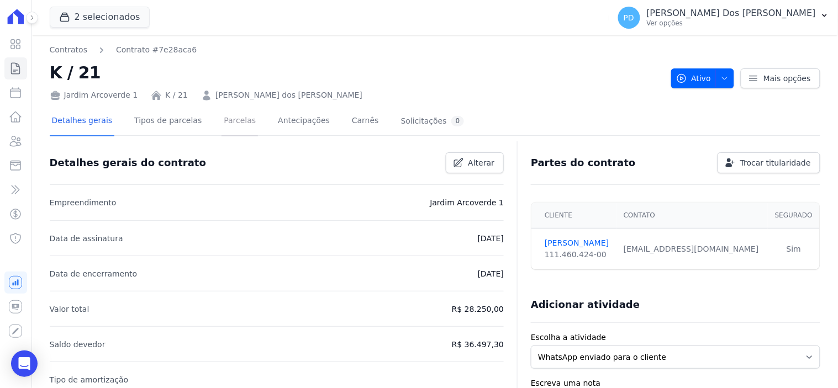
click at [222, 123] on link "Parcelas" at bounding box center [240, 121] width 36 height 29
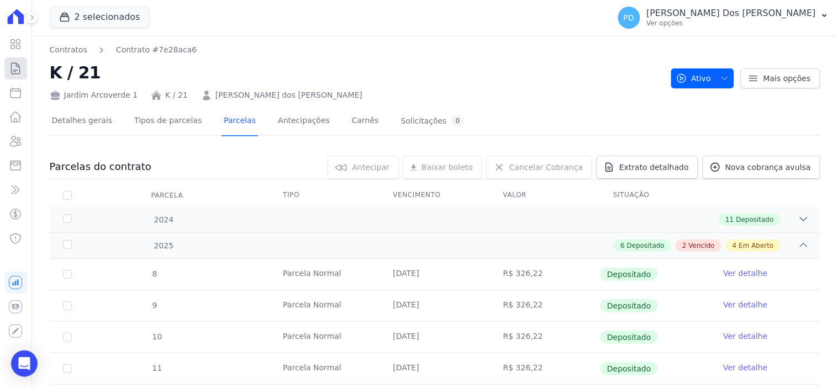
click at [19, 73] on icon at bounding box center [16, 68] width 8 height 11
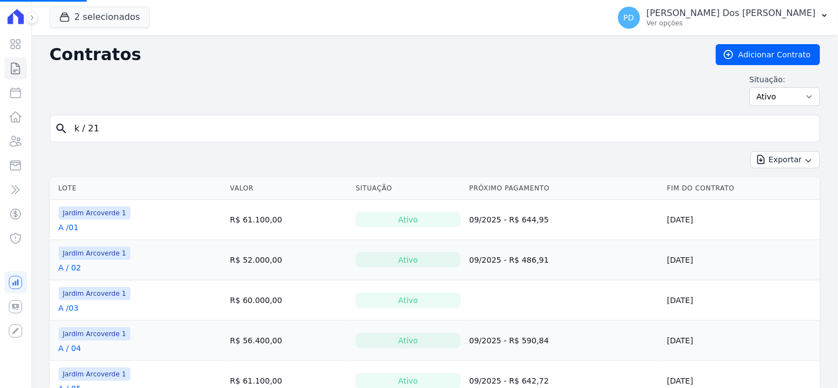
click at [125, 124] on input "k / 21" at bounding box center [441, 129] width 747 height 22
type input "k"
click at [125, 124] on input "i / 16" at bounding box center [441, 129] width 747 height 22
type input "i / 15"
click at [96, 134] on input "search" at bounding box center [441, 129] width 747 height 22
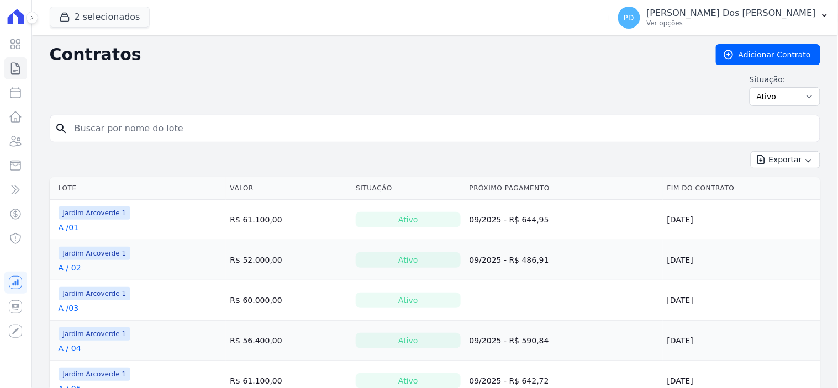
type input "o"
type input "i / 15"
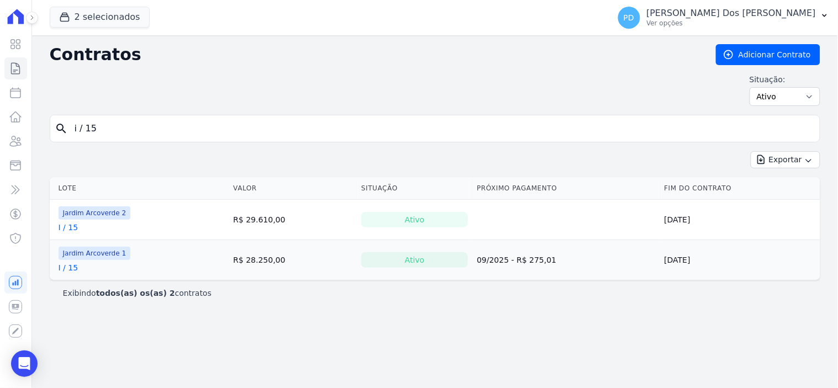
click at [72, 268] on link "I / 15" at bounding box center [69, 267] width 20 height 11
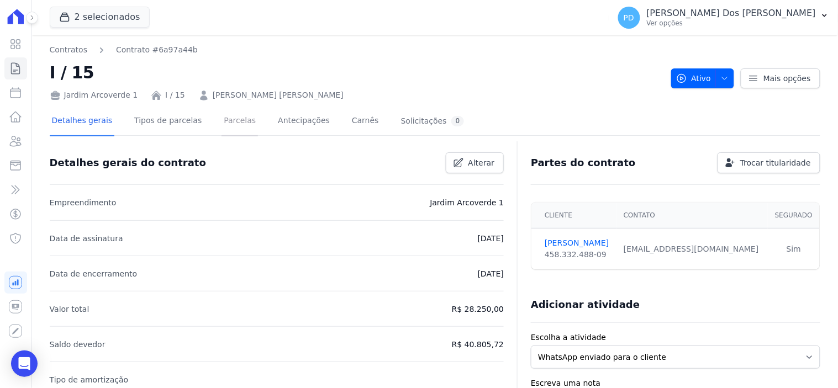
click at [224, 116] on link "Parcelas" at bounding box center [240, 121] width 36 height 29
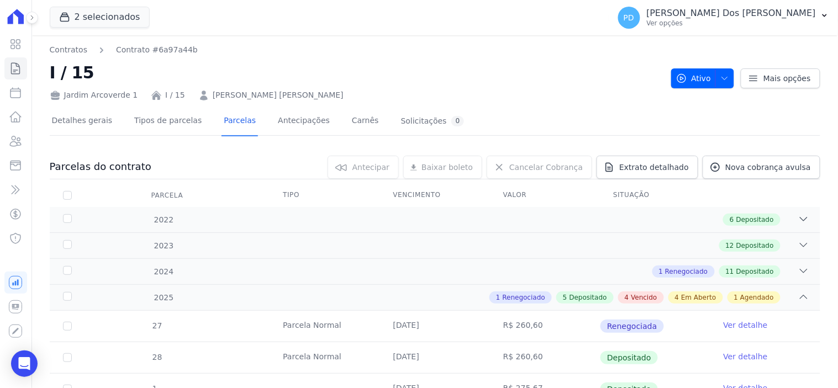
scroll to position [308, 0]
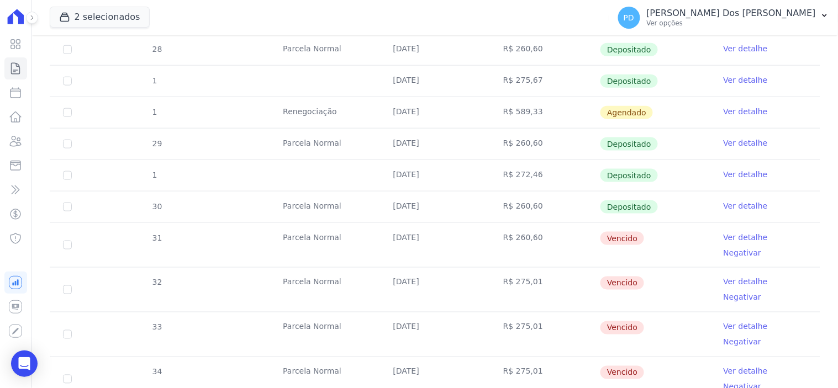
click at [730, 235] on link "Ver detalhe" at bounding box center [746, 237] width 44 height 11
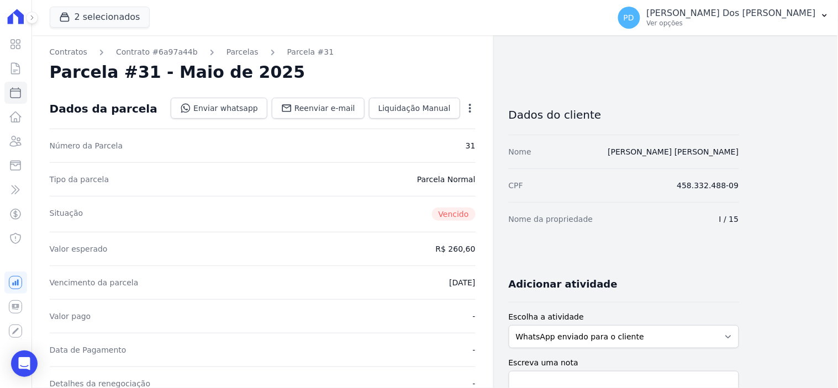
scroll to position [308, 0]
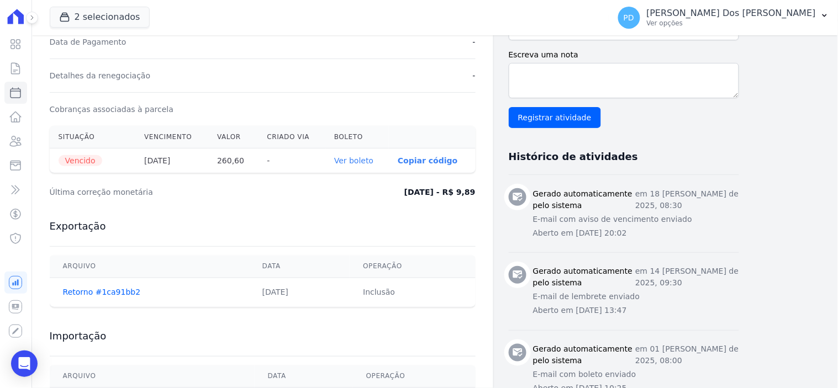
click at [355, 157] on link "Ver boleto" at bounding box center [353, 160] width 39 height 9
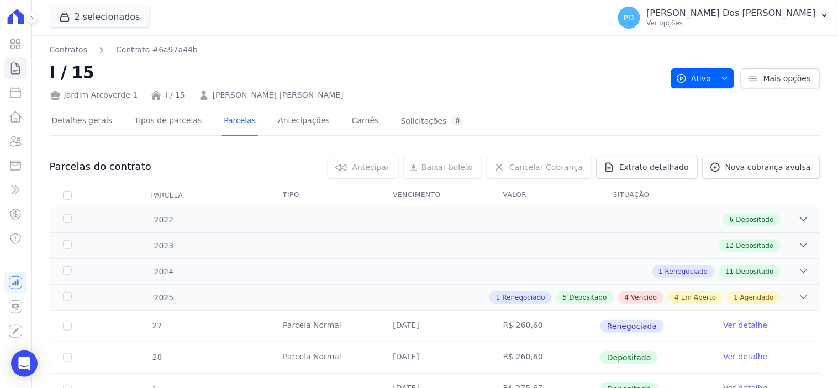
scroll to position [308, 0]
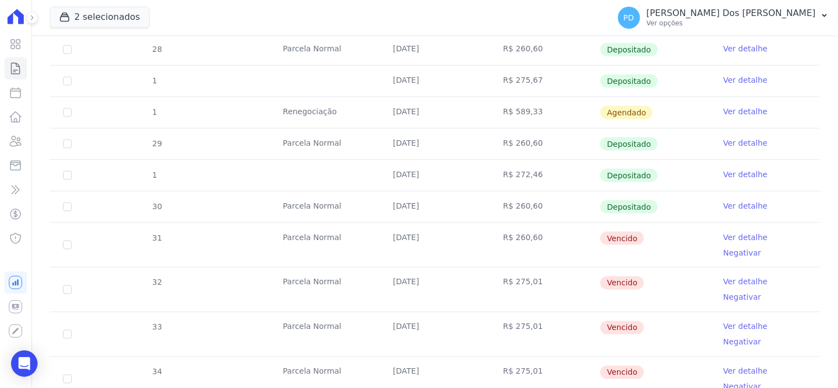
click at [735, 277] on link "Ver detalhe" at bounding box center [746, 282] width 44 height 11
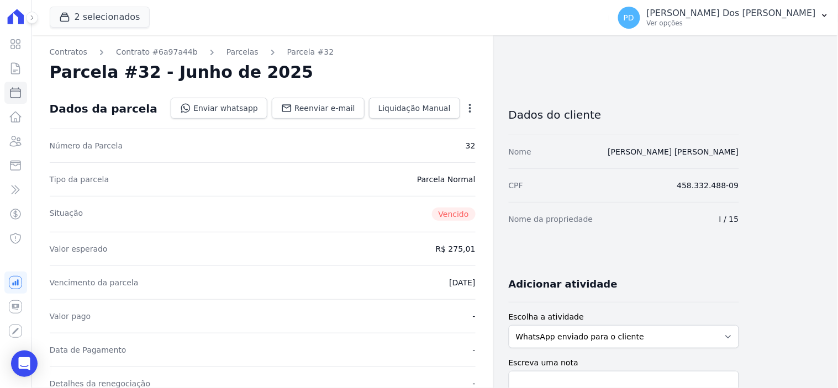
drag, startPoint x: 824, startPoint y: 368, endPoint x: 832, endPoint y: 365, distance: 8.7
click at [832, 365] on main "Contratos Contrato #6a97a44b [GEOGRAPHIC_DATA] Parcela #32 [GEOGRAPHIC_DATA] #3…" at bounding box center [435, 211] width 806 height 353
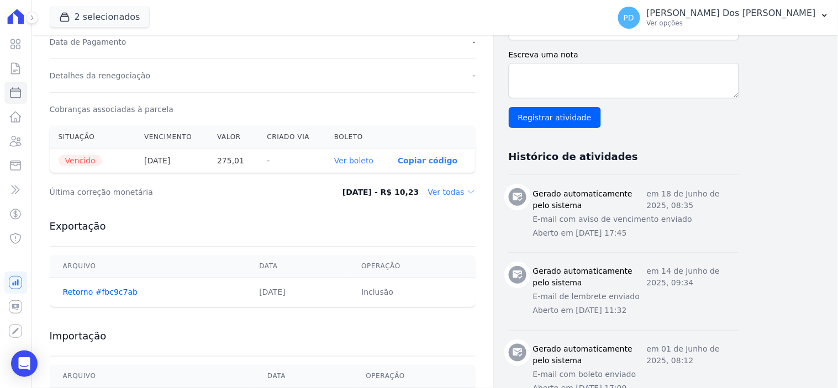
click at [362, 159] on link "Ver boleto" at bounding box center [353, 160] width 39 height 9
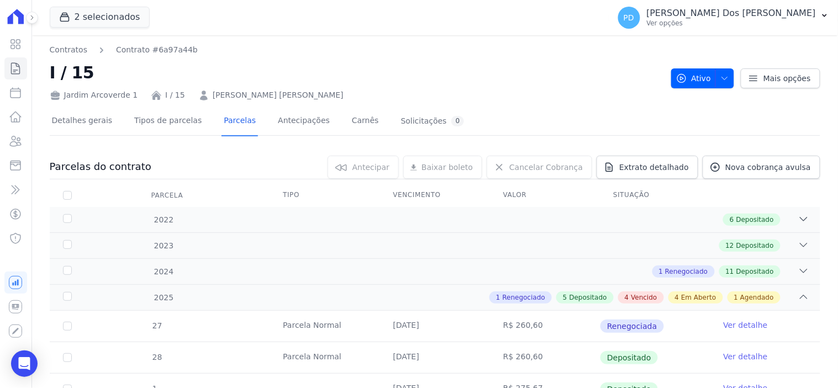
scroll to position [308, 0]
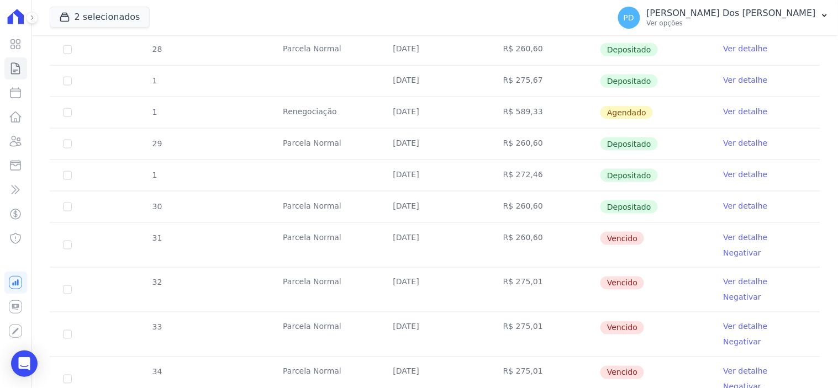
click at [729, 321] on link "Ver detalhe" at bounding box center [746, 326] width 44 height 11
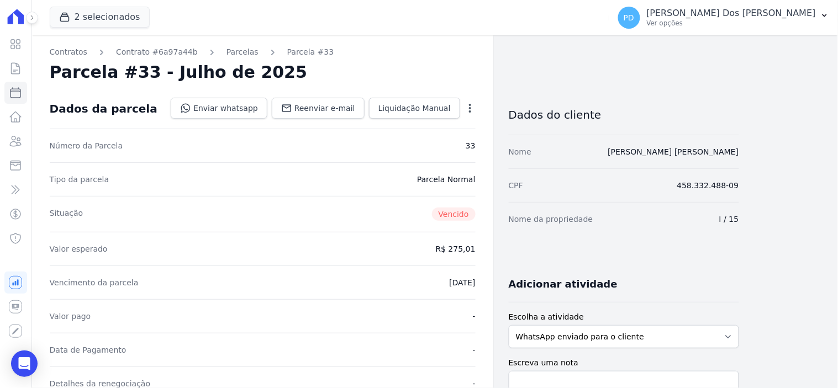
scroll to position [308, 0]
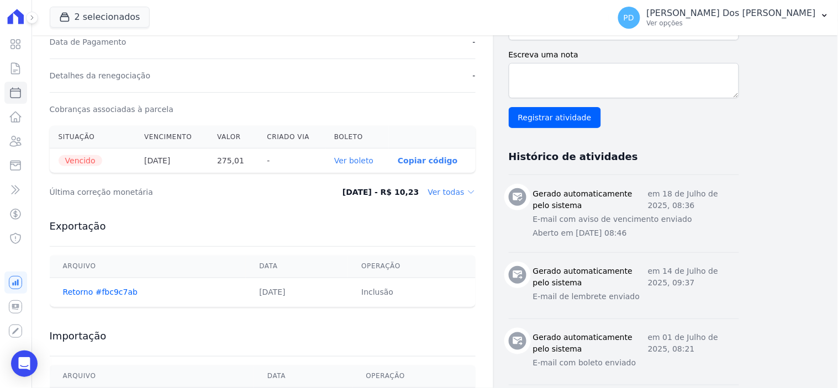
click at [363, 161] on link "Ver boleto" at bounding box center [353, 160] width 39 height 9
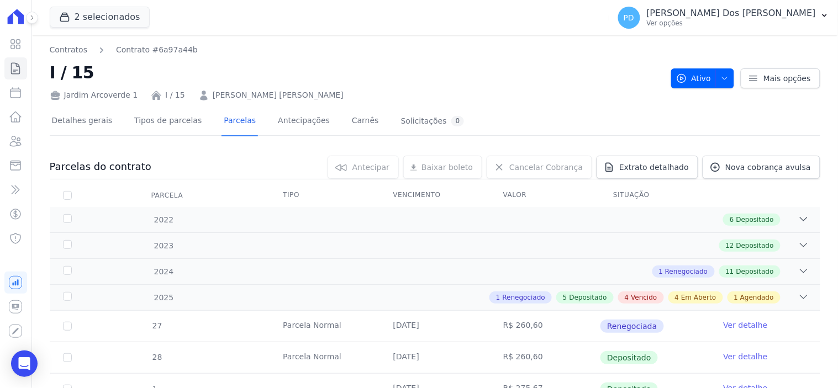
scroll to position [308, 0]
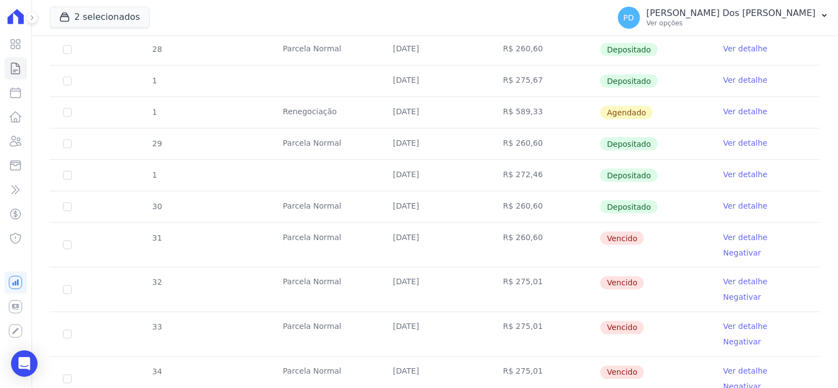
click at [738, 366] on link "Ver detalhe" at bounding box center [746, 371] width 44 height 11
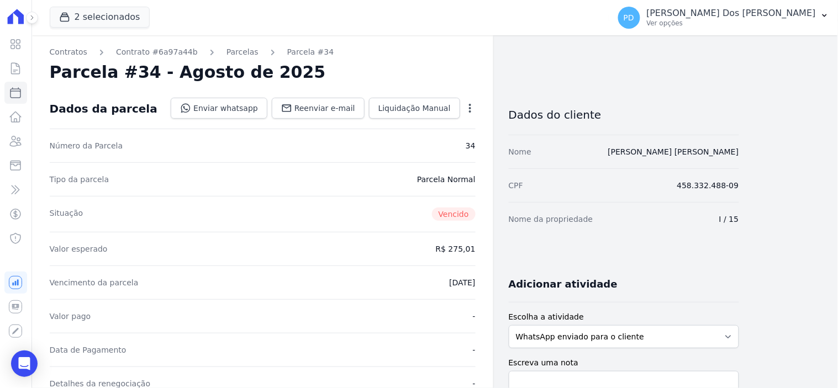
scroll to position [308, 0]
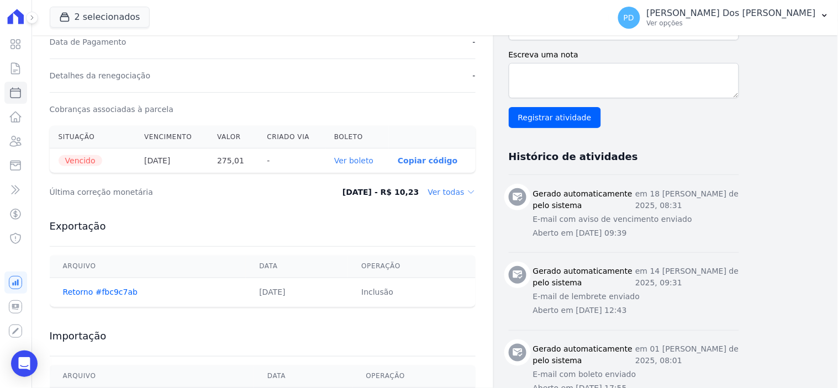
click at [356, 161] on link "Ver boleto" at bounding box center [353, 160] width 39 height 9
